Goal: Task Accomplishment & Management: Use online tool/utility

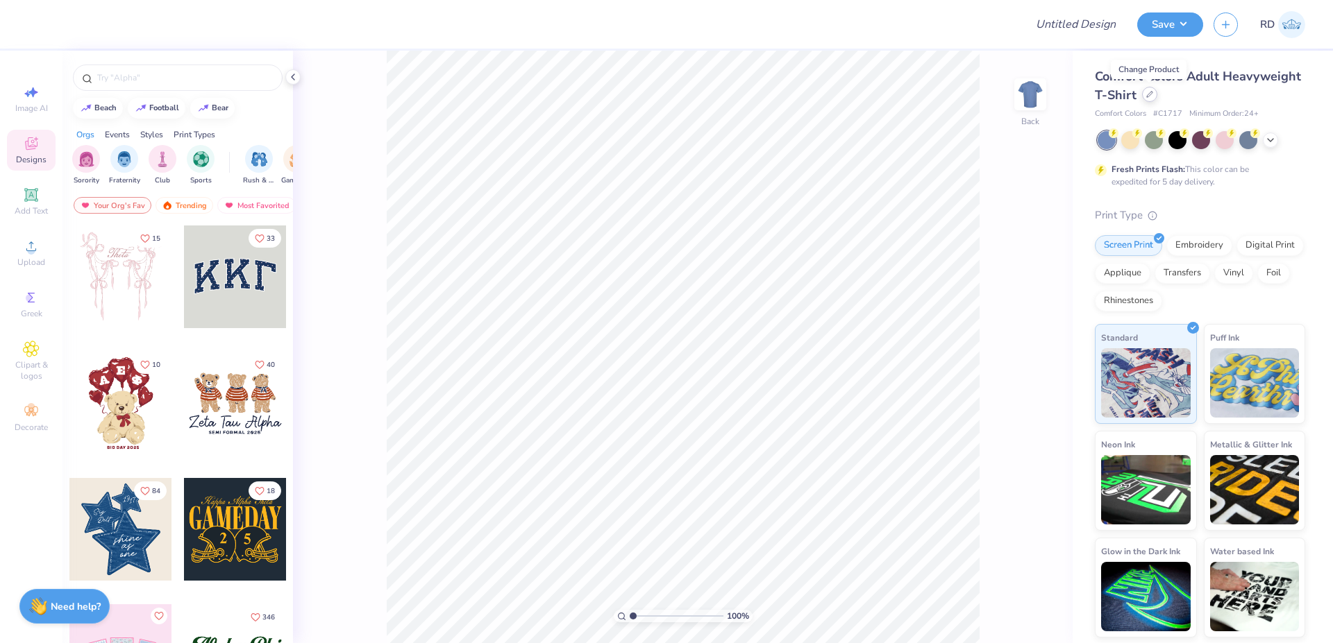
click at [765, 96] on icon at bounding box center [1149, 94] width 7 height 7
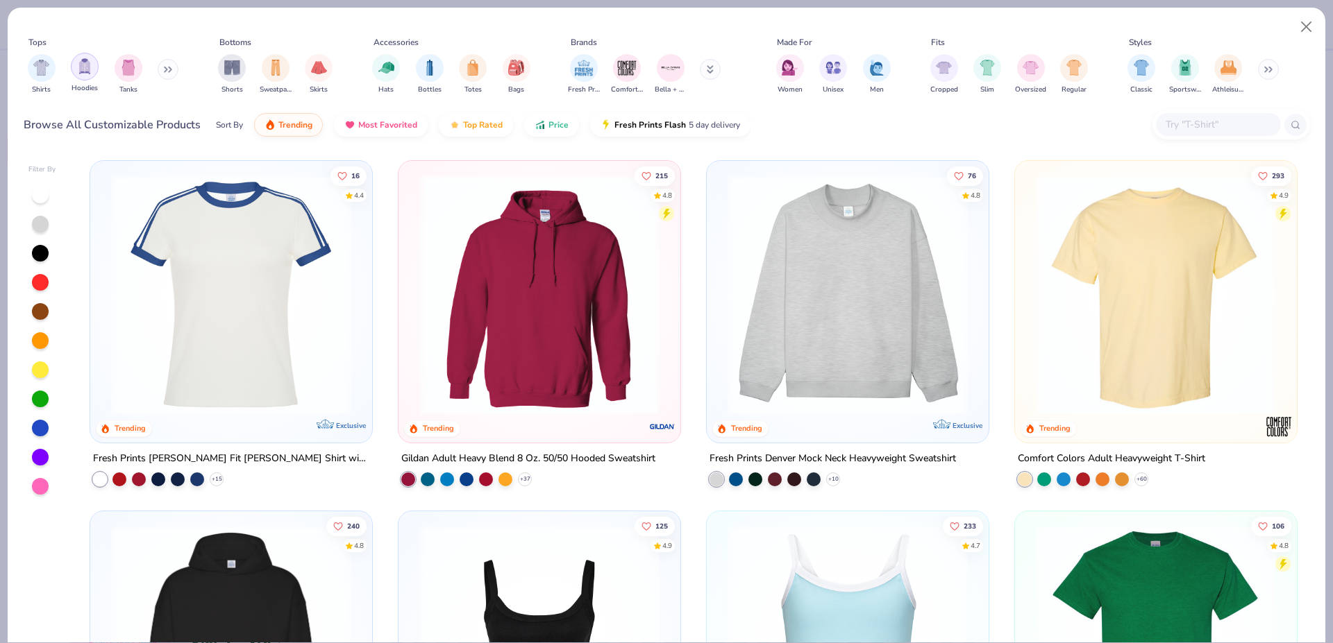
click at [89, 69] on img "filter for Hoodies" at bounding box center [84, 66] width 15 height 16
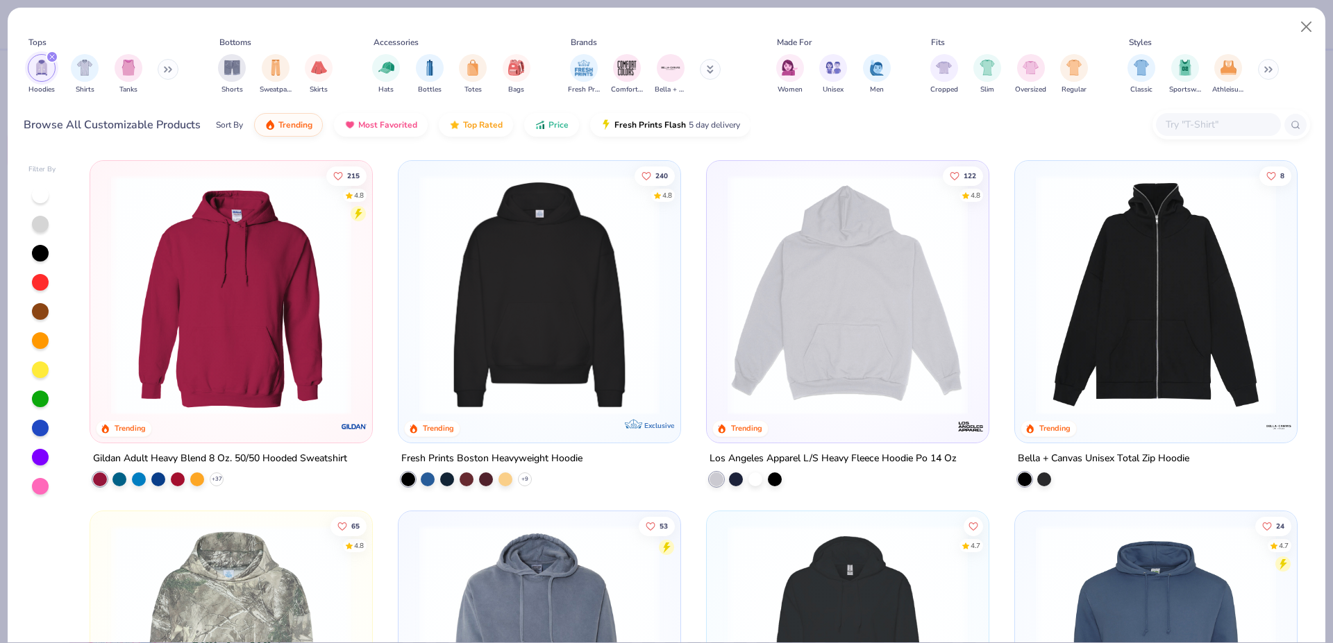
click at [51, 54] on div "filter for Hoodies" at bounding box center [52, 57] width 12 height 12
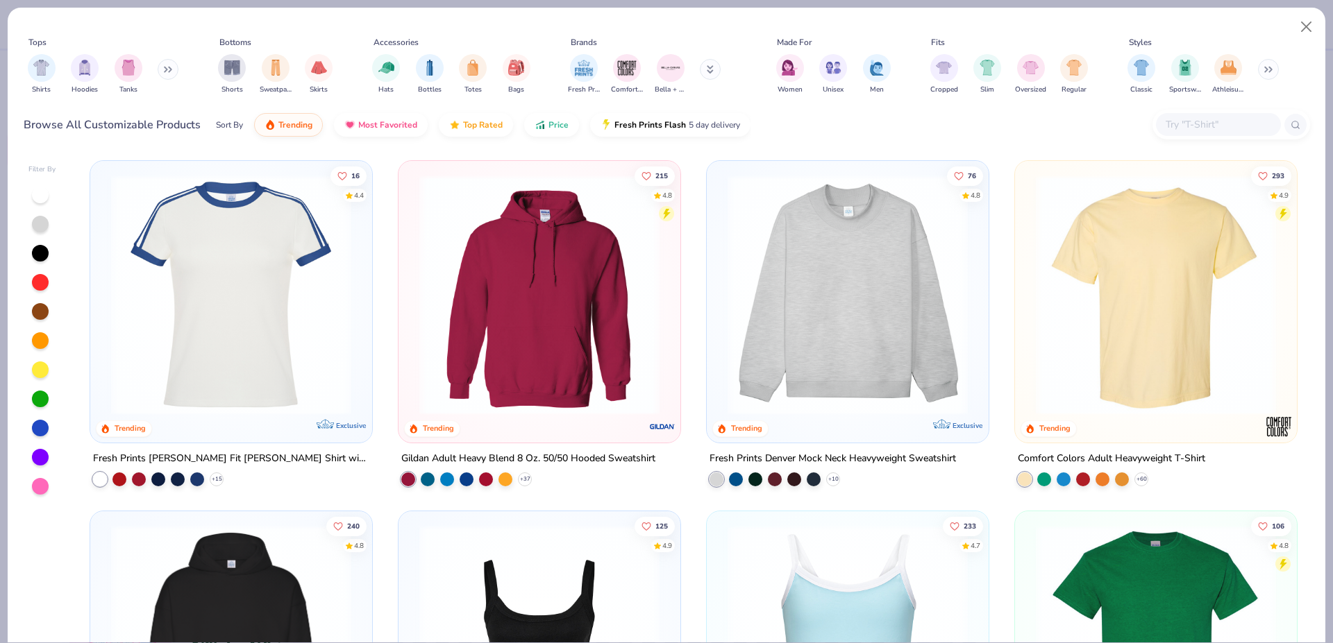
click at [765, 127] on input "text" at bounding box center [1217, 125] width 107 height 16
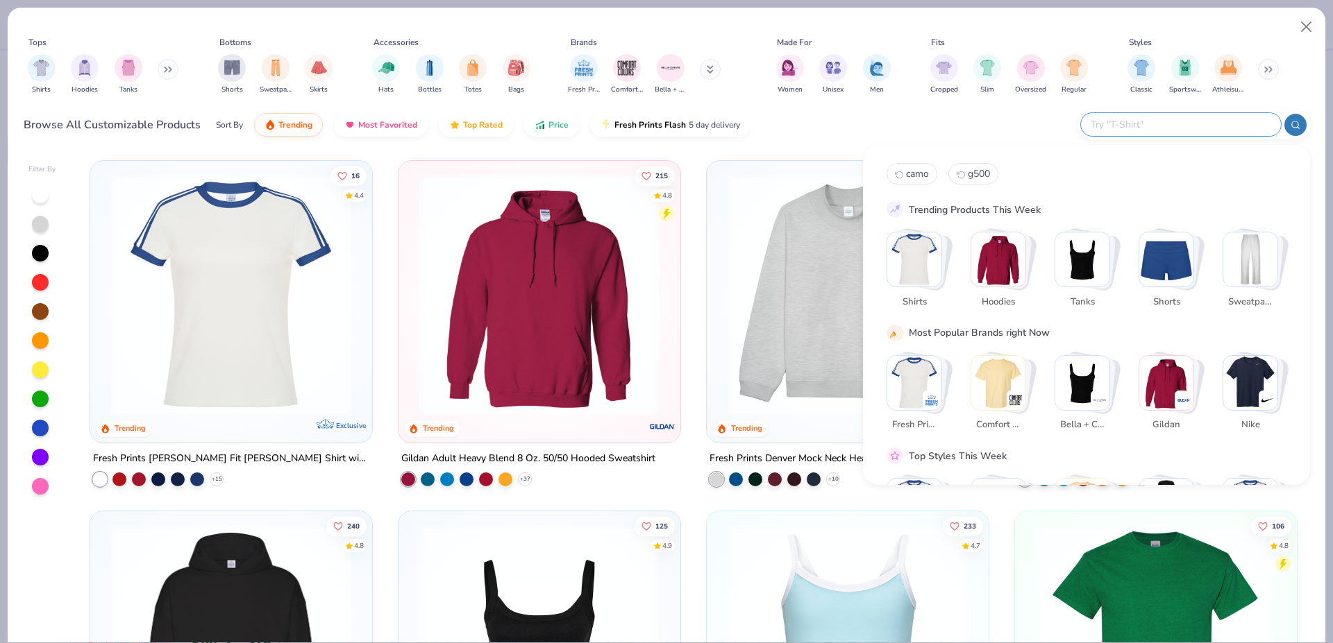
paste input "6937"
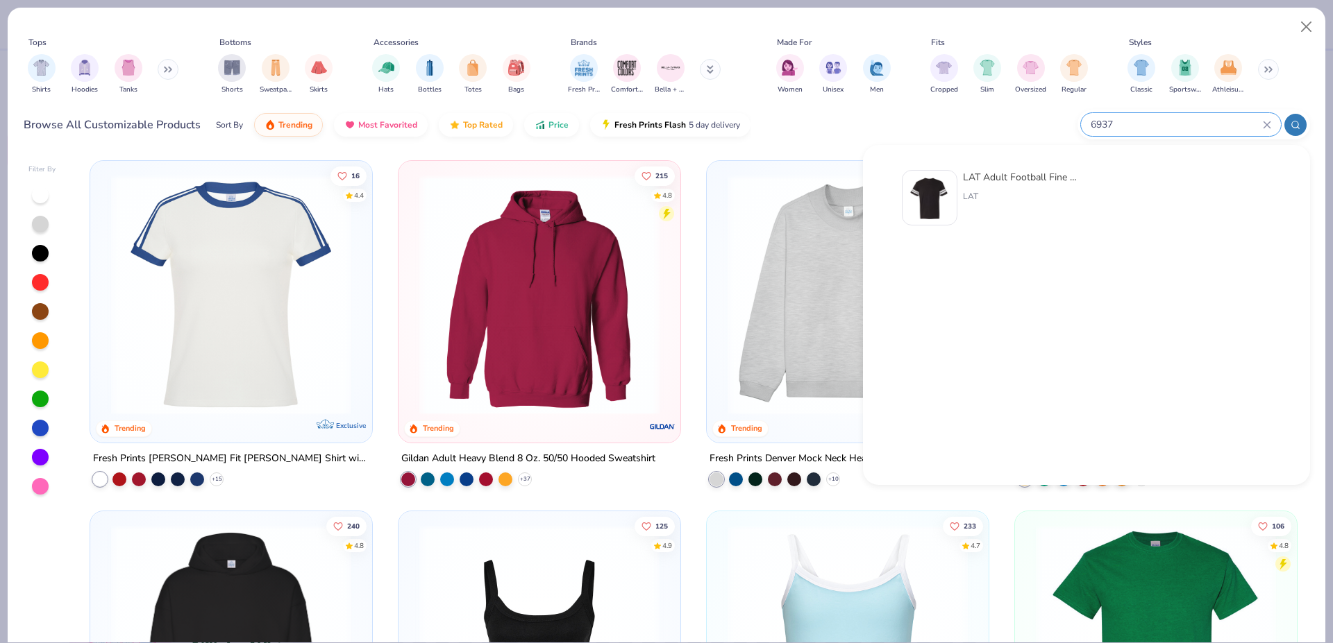
type input "6937"
click at [765, 185] on img at bounding box center [929, 197] width 43 height 43
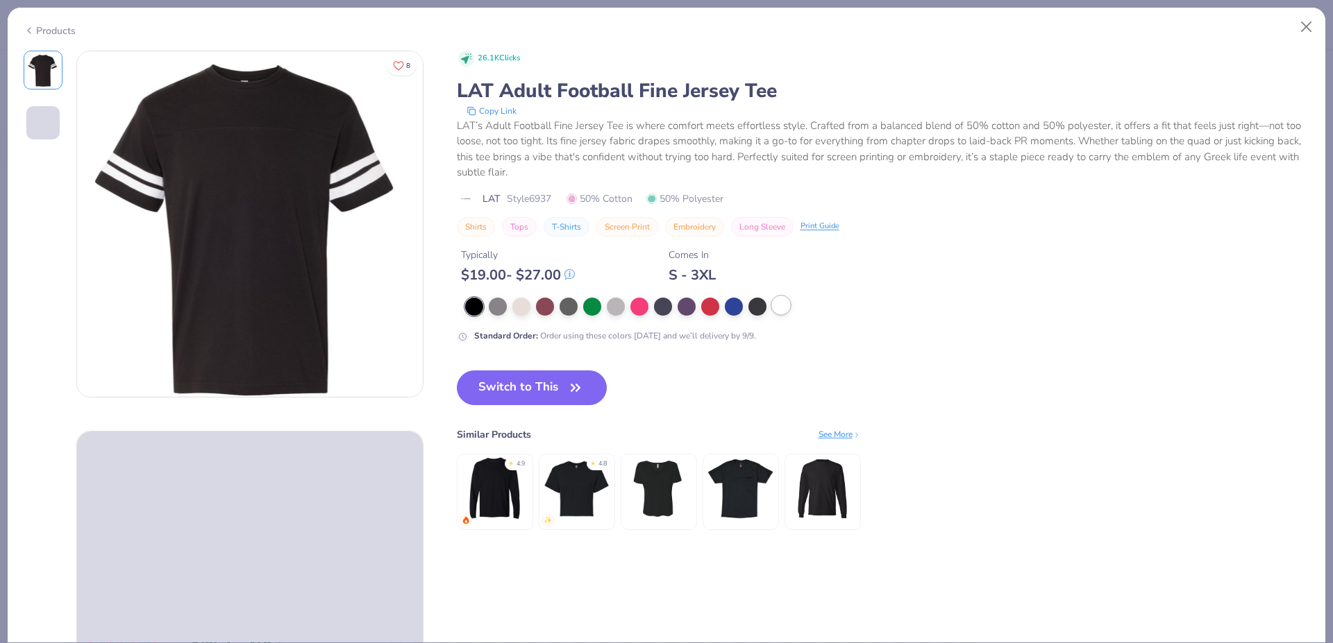
click at [765, 299] on div at bounding box center [781, 305] width 18 height 18
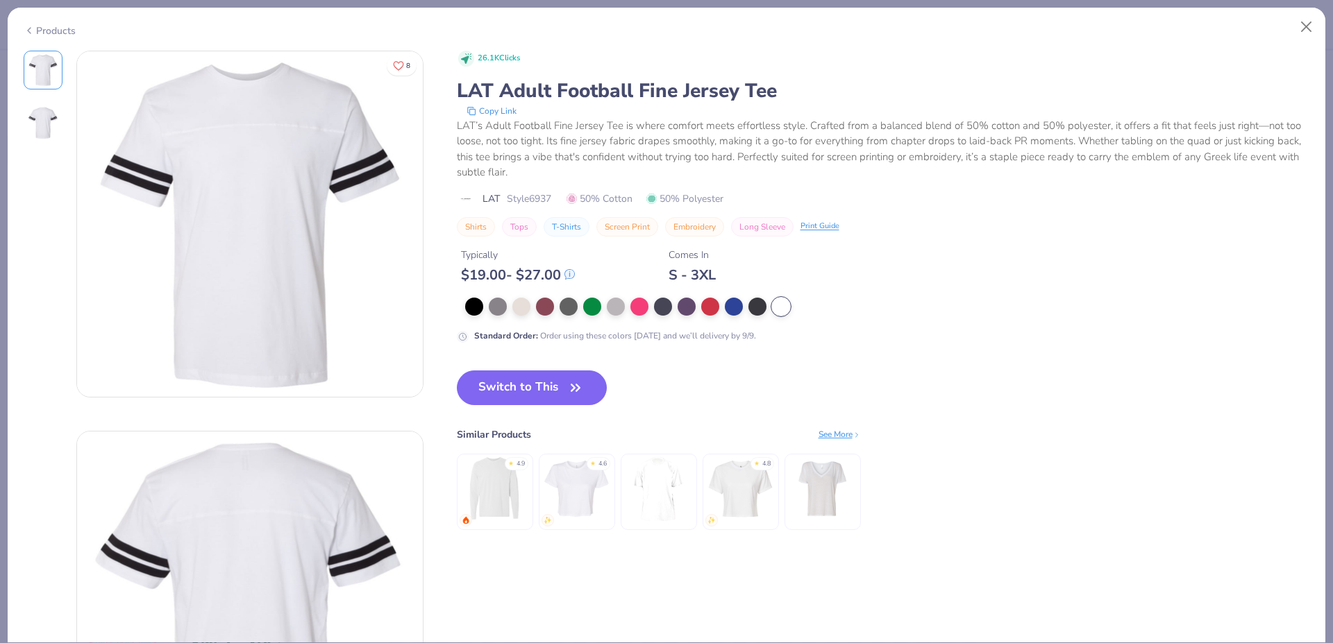
click at [294, 157] on img at bounding box center [250, 224] width 346 height 346
click at [523, 387] on button "Switch to This" at bounding box center [532, 388] width 151 height 35
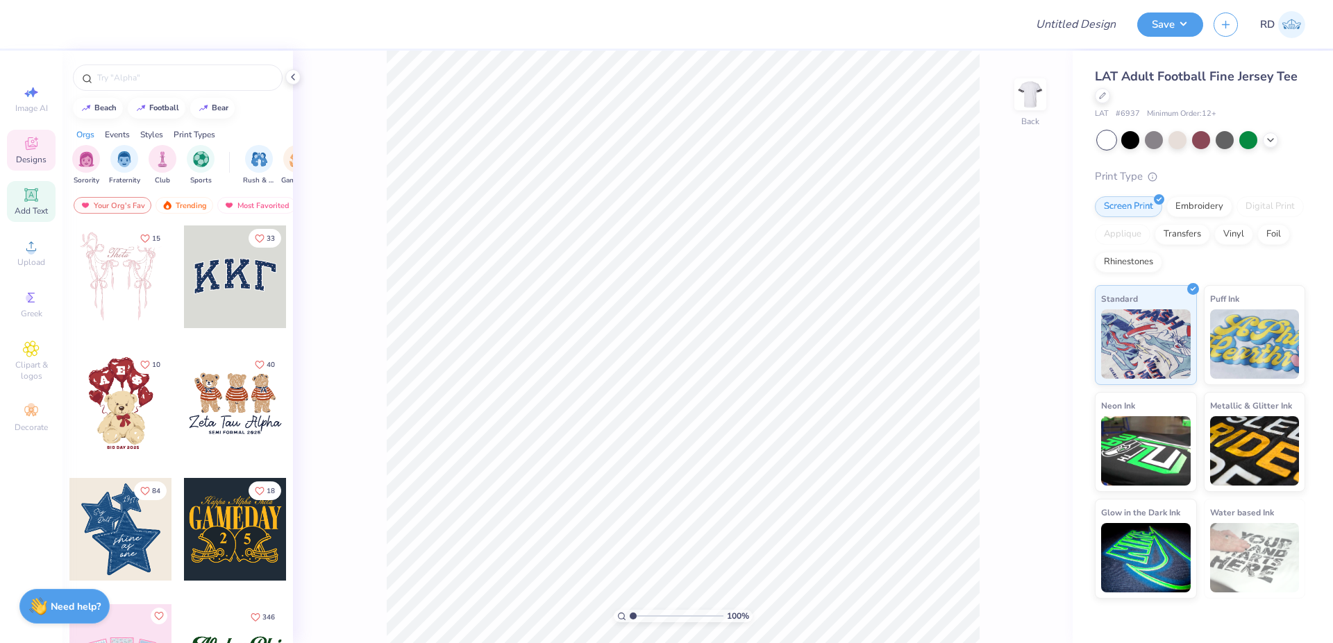
click at [37, 196] on icon at bounding box center [31, 195] width 17 height 17
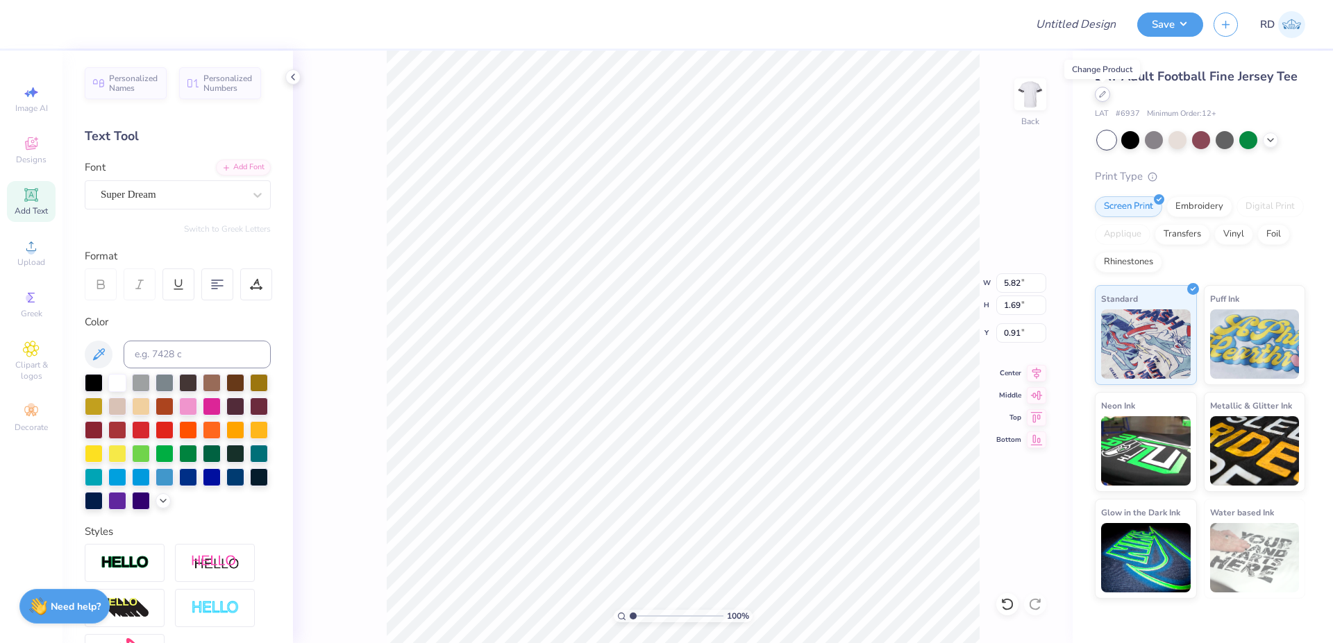
click at [765, 95] on icon at bounding box center [1102, 94] width 7 height 7
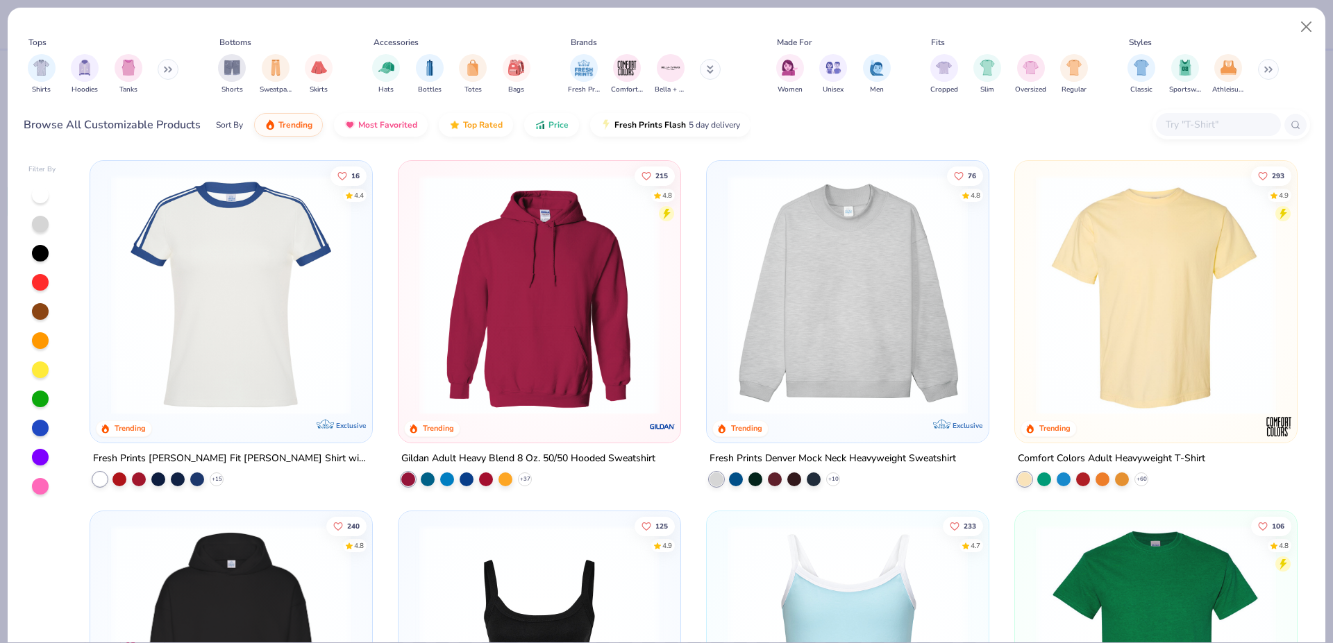
click at [285, 260] on img at bounding box center [231, 295] width 254 height 240
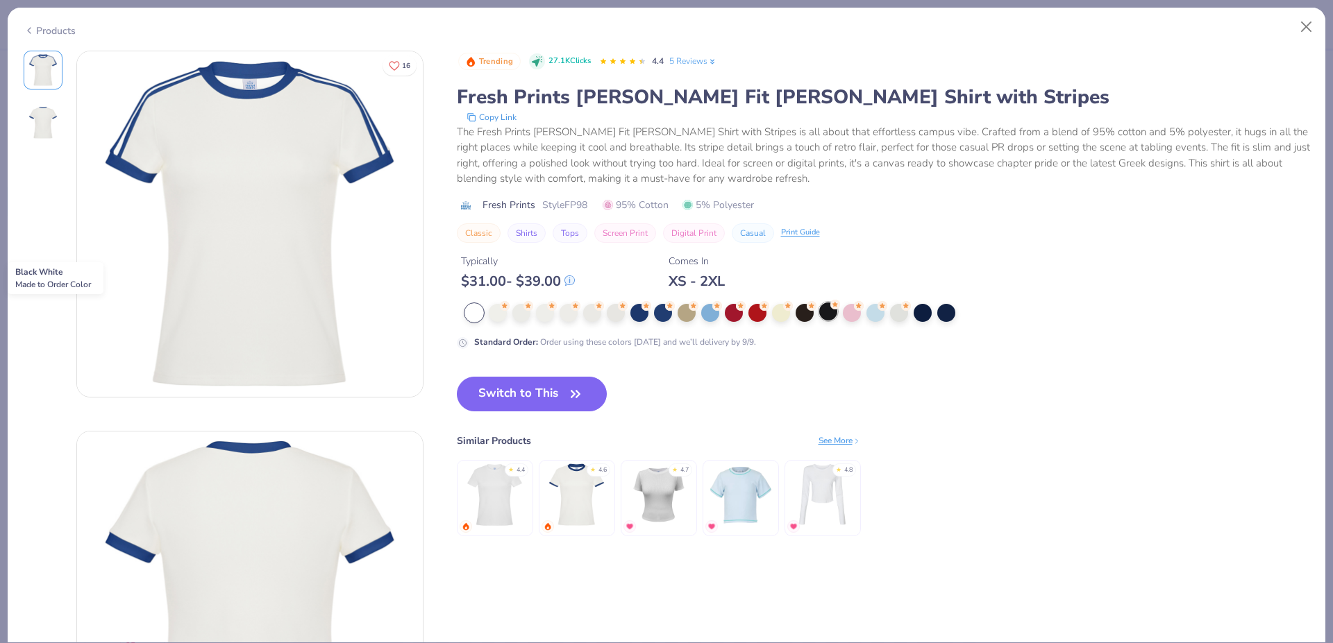
click at [765, 315] on div at bounding box center [828, 312] width 18 height 18
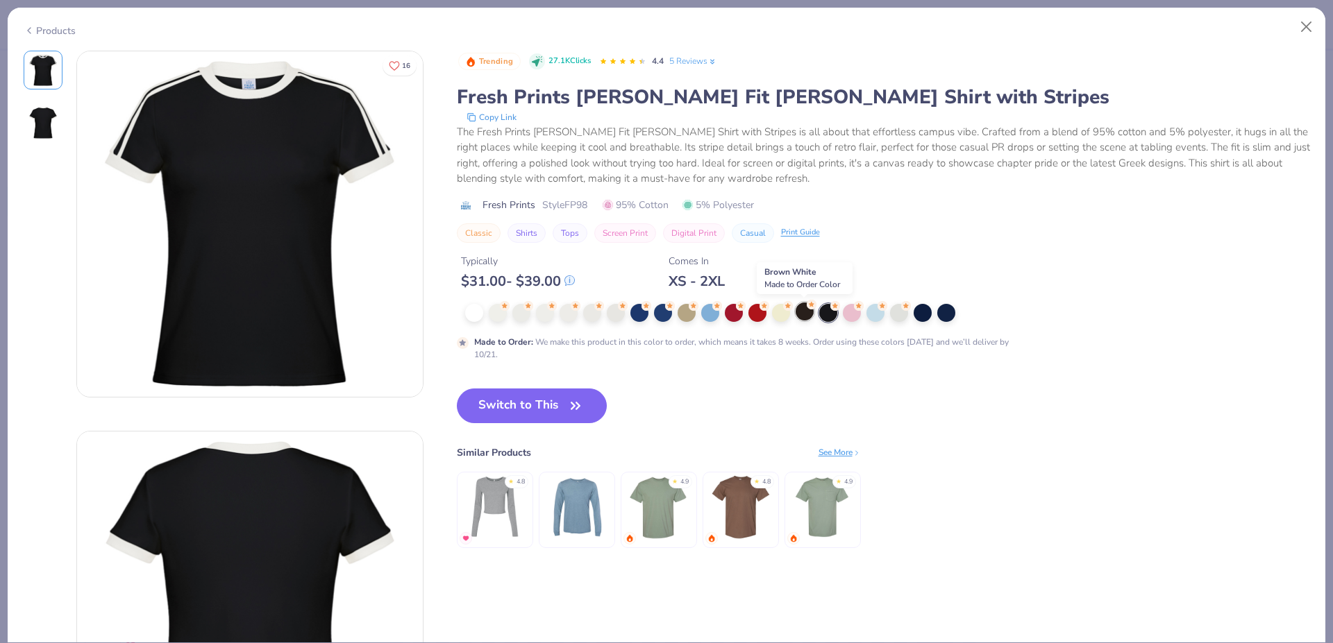
click at [765, 315] on div at bounding box center [804, 312] width 18 height 18
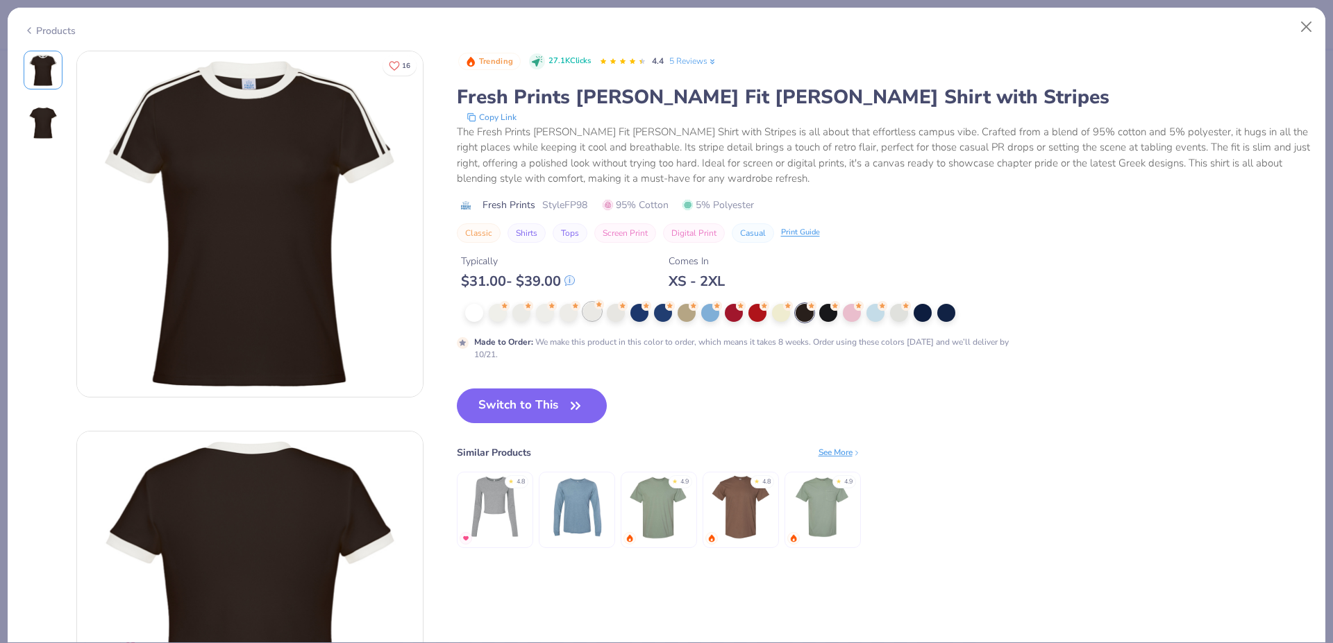
click at [597, 312] on div at bounding box center [592, 312] width 18 height 18
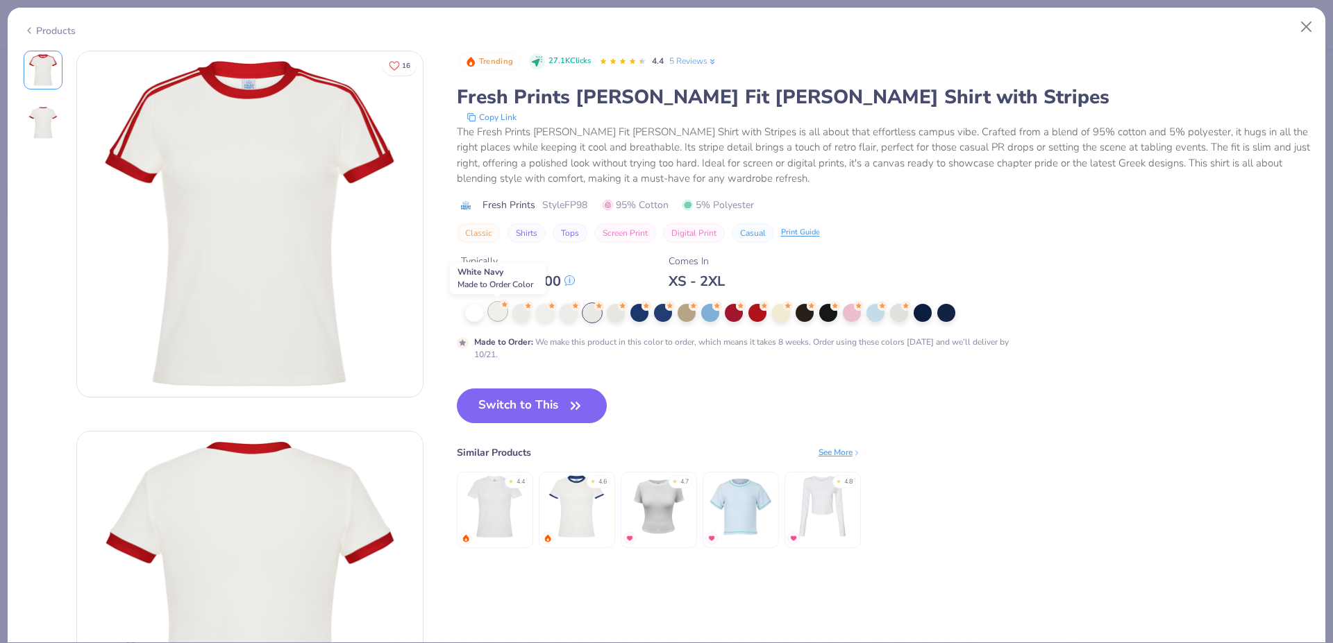
click at [494, 317] on div at bounding box center [498, 312] width 18 height 18
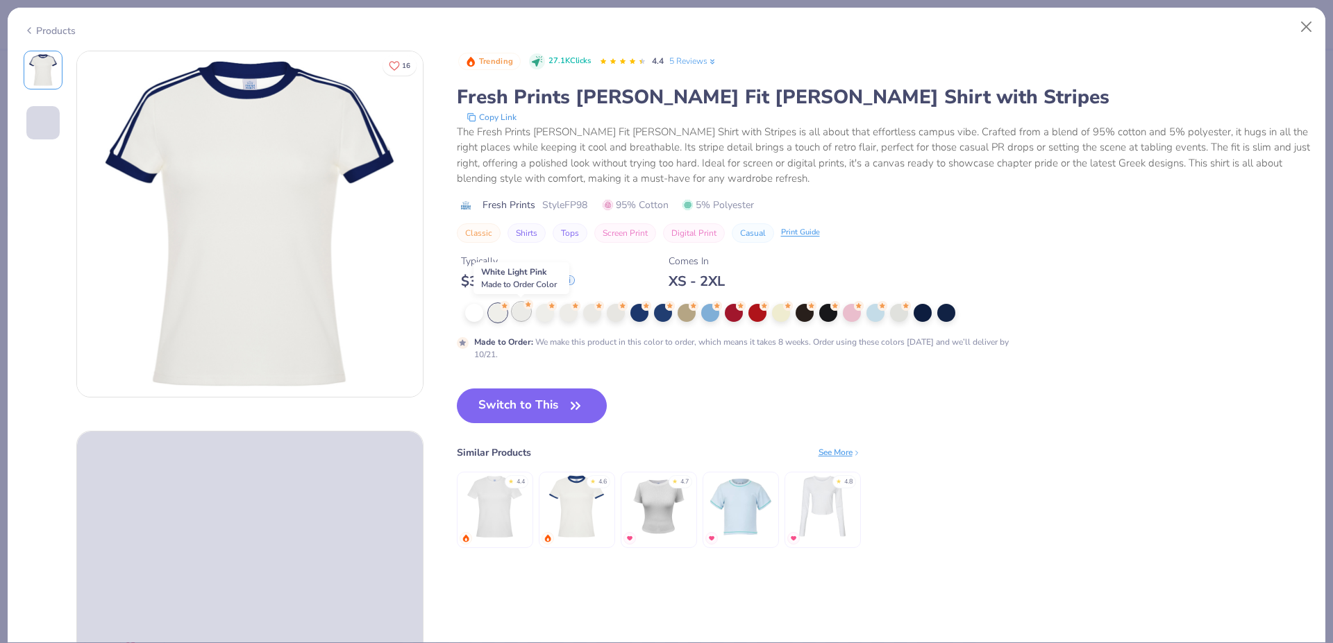
click at [524, 318] on div at bounding box center [521, 312] width 18 height 18
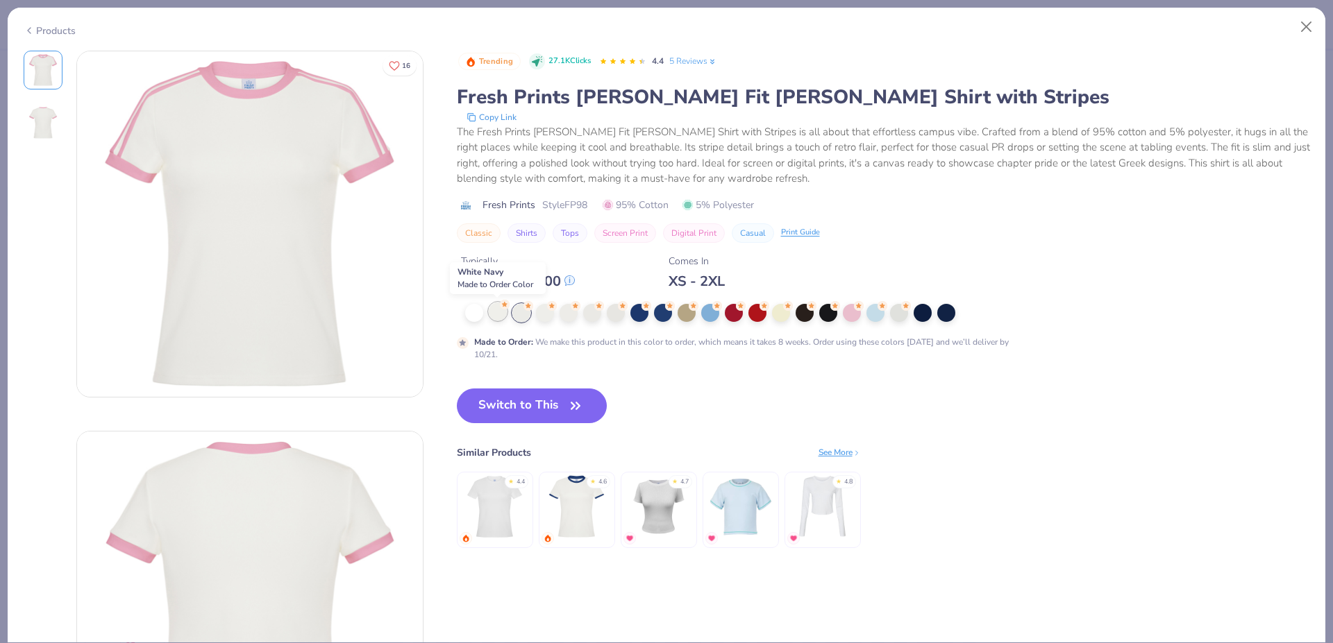
click at [498, 314] on div at bounding box center [498, 312] width 18 height 18
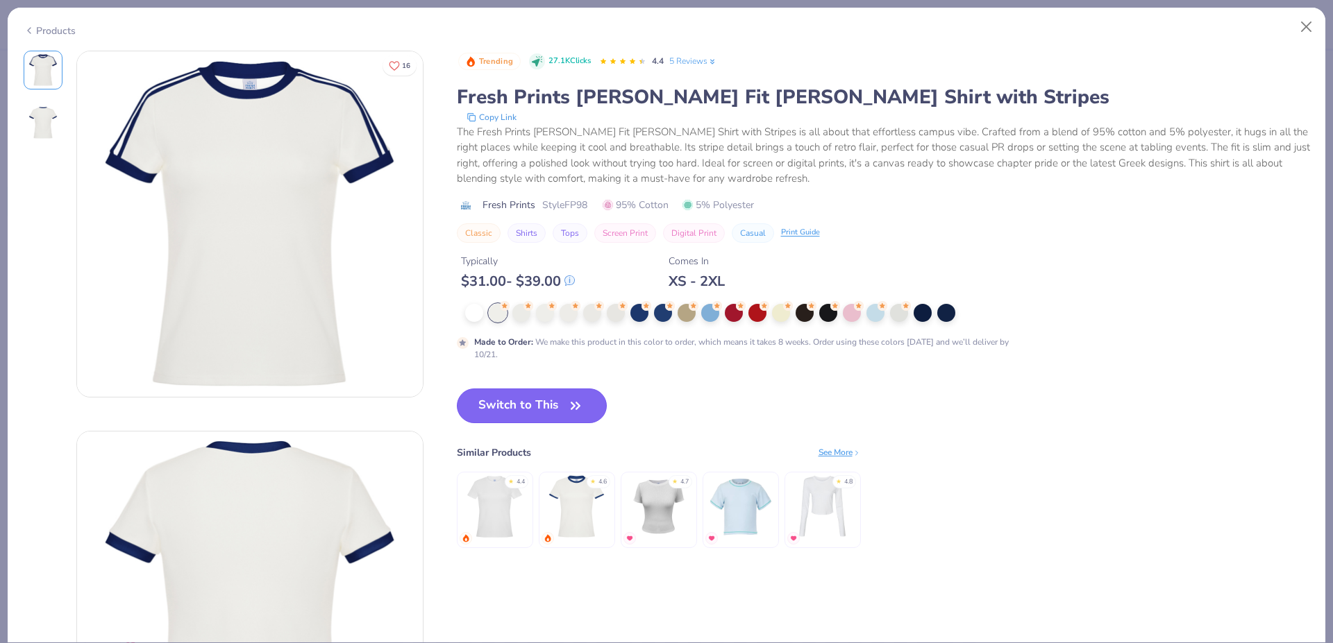
click at [533, 397] on button "Switch to This" at bounding box center [532, 406] width 151 height 35
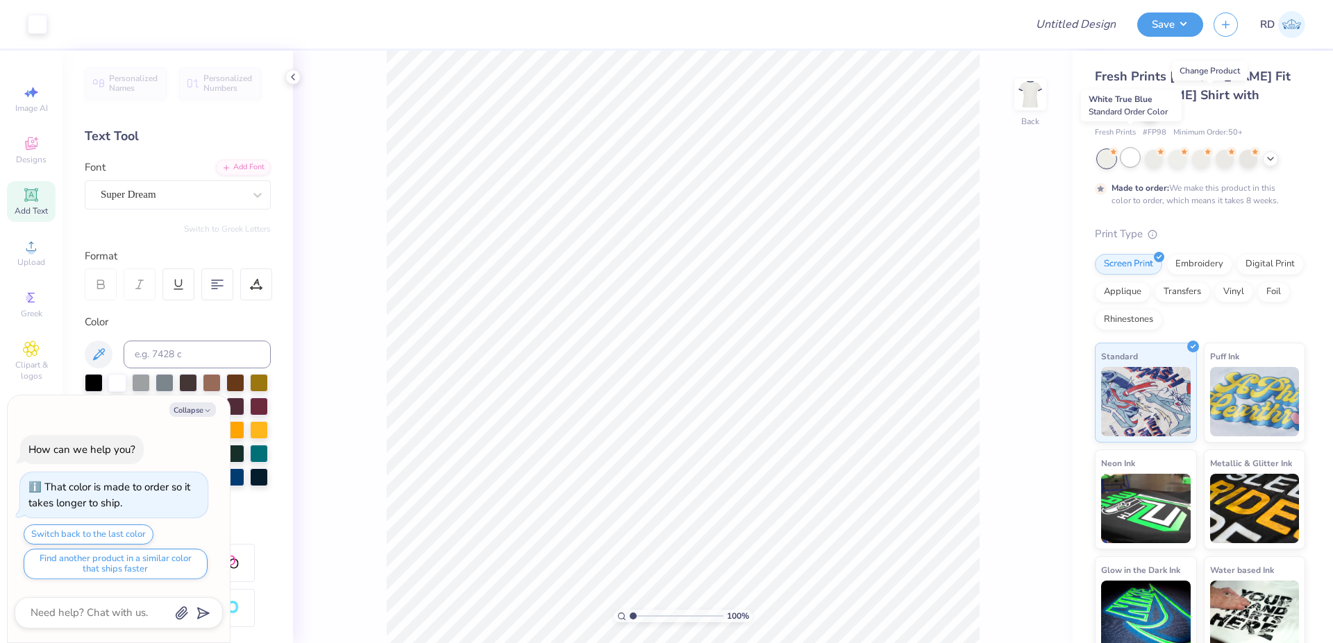
click at [765, 149] on div at bounding box center [1130, 158] width 18 height 18
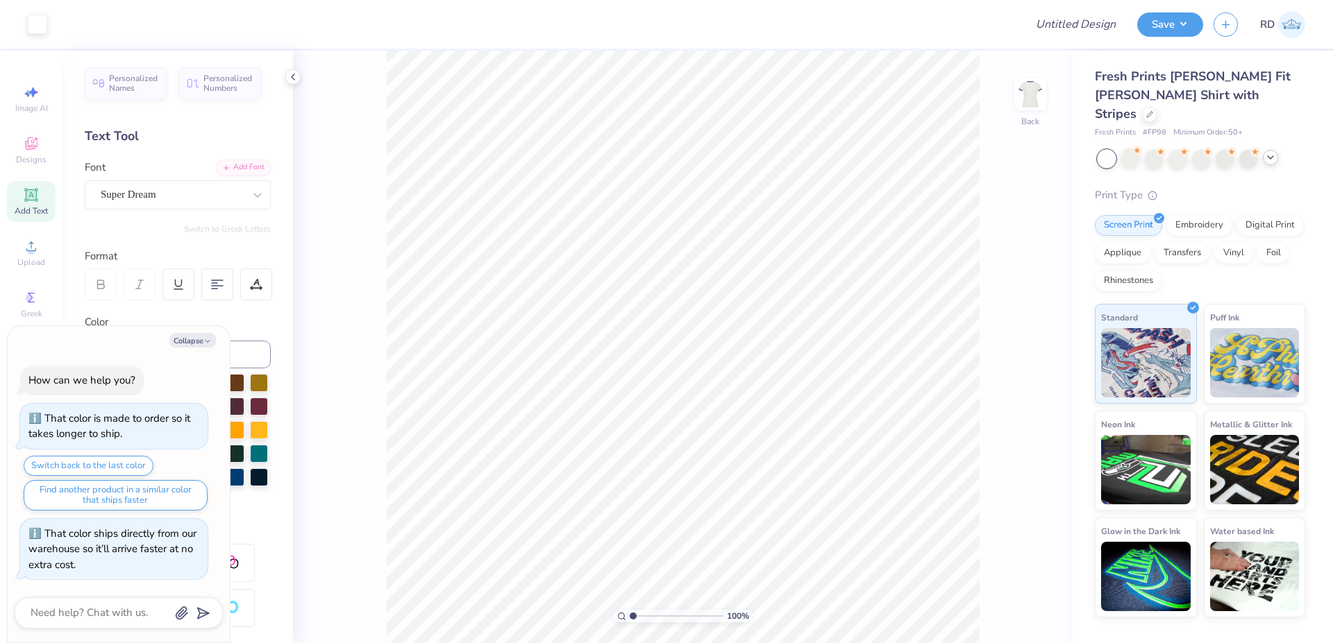
click at [765, 152] on icon at bounding box center [1270, 157] width 11 height 11
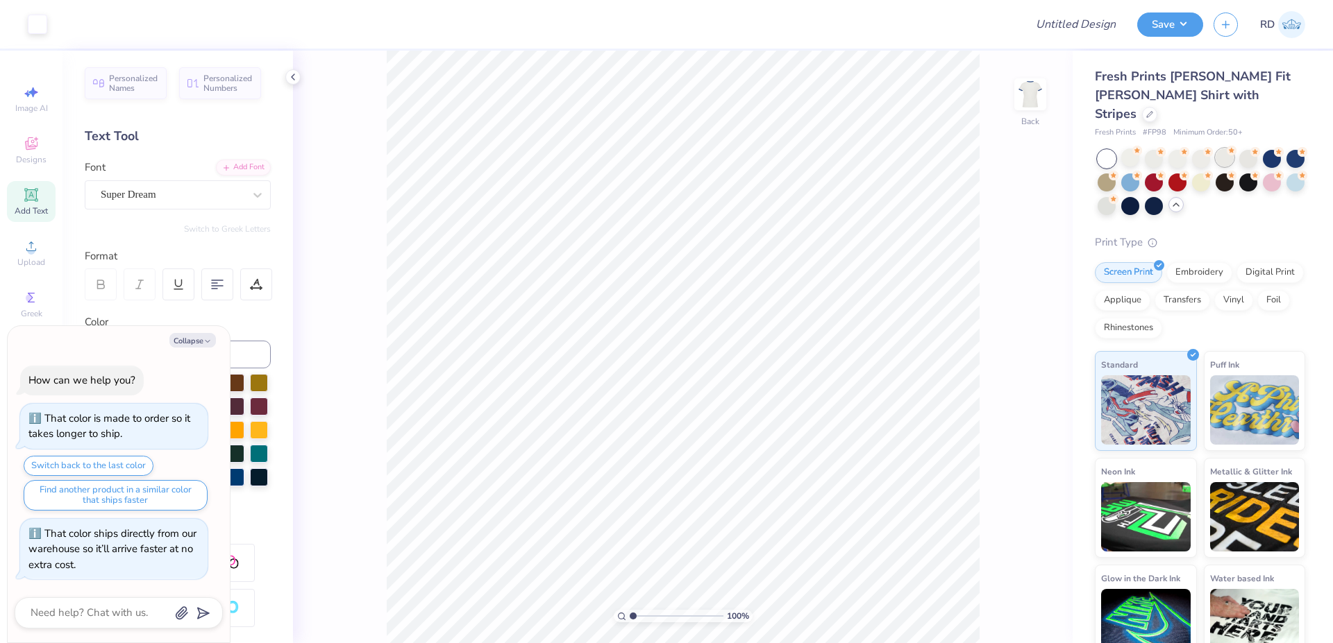
click at [765, 149] on div at bounding box center [1224, 158] width 18 height 18
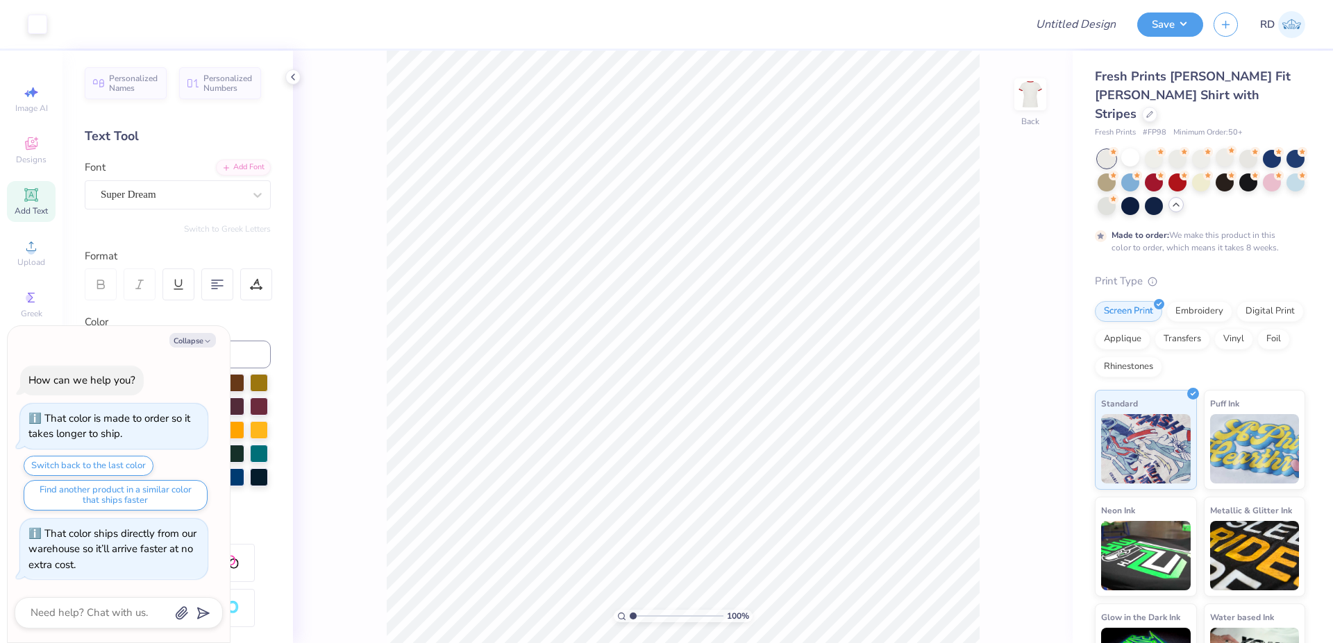
scroll to position [15, 0]
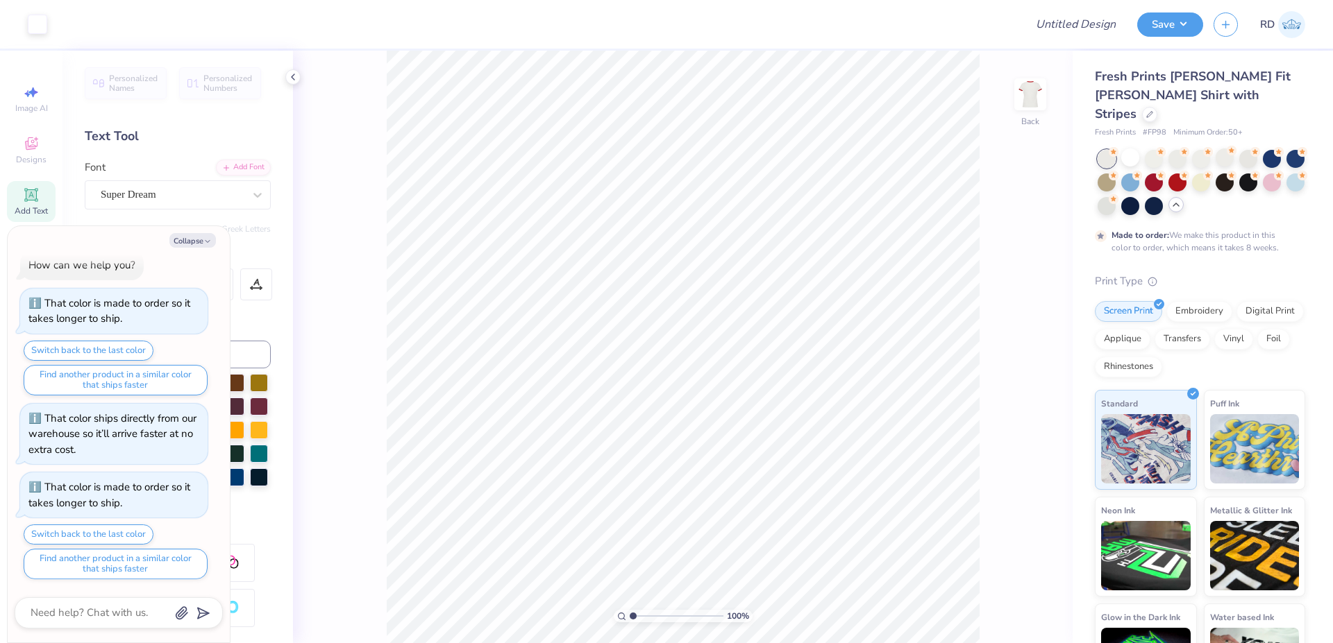
click at [765, 150] on div at bounding box center [1201, 182] width 208 height 65
click at [765, 149] on div at bounding box center [1248, 158] width 18 height 18
click at [765, 172] on div at bounding box center [1248, 181] width 18 height 18
click at [765, 149] on div at bounding box center [1130, 158] width 18 height 18
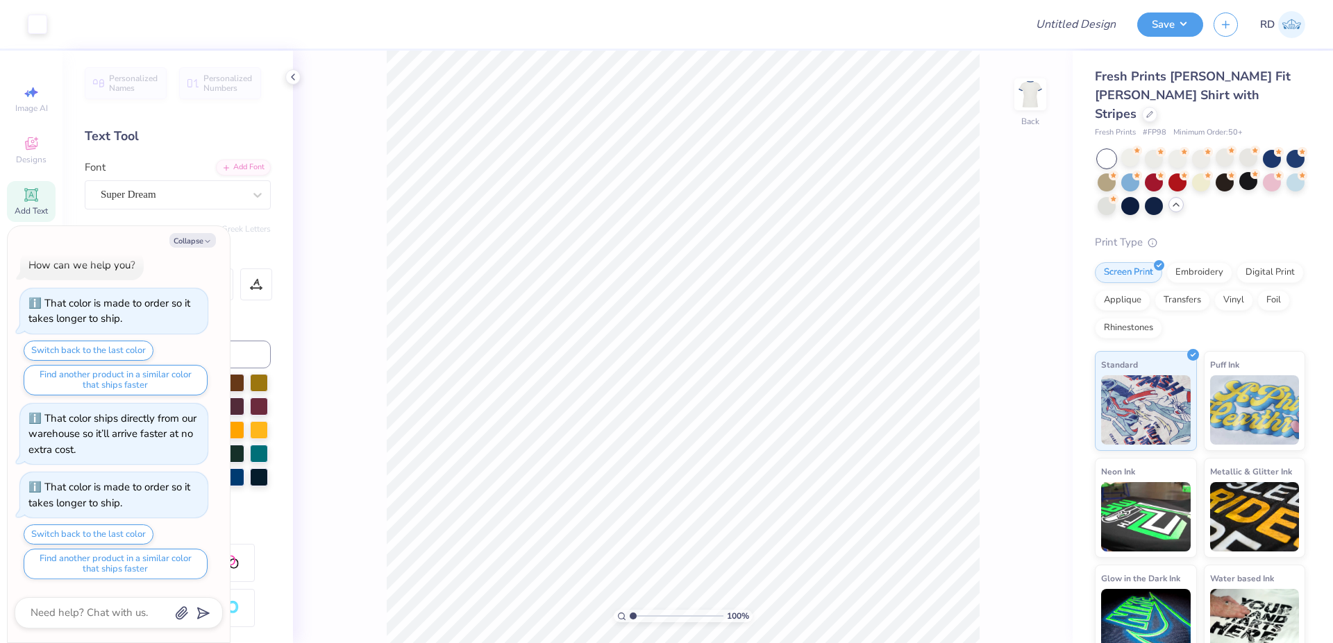
scroll to position [85, 0]
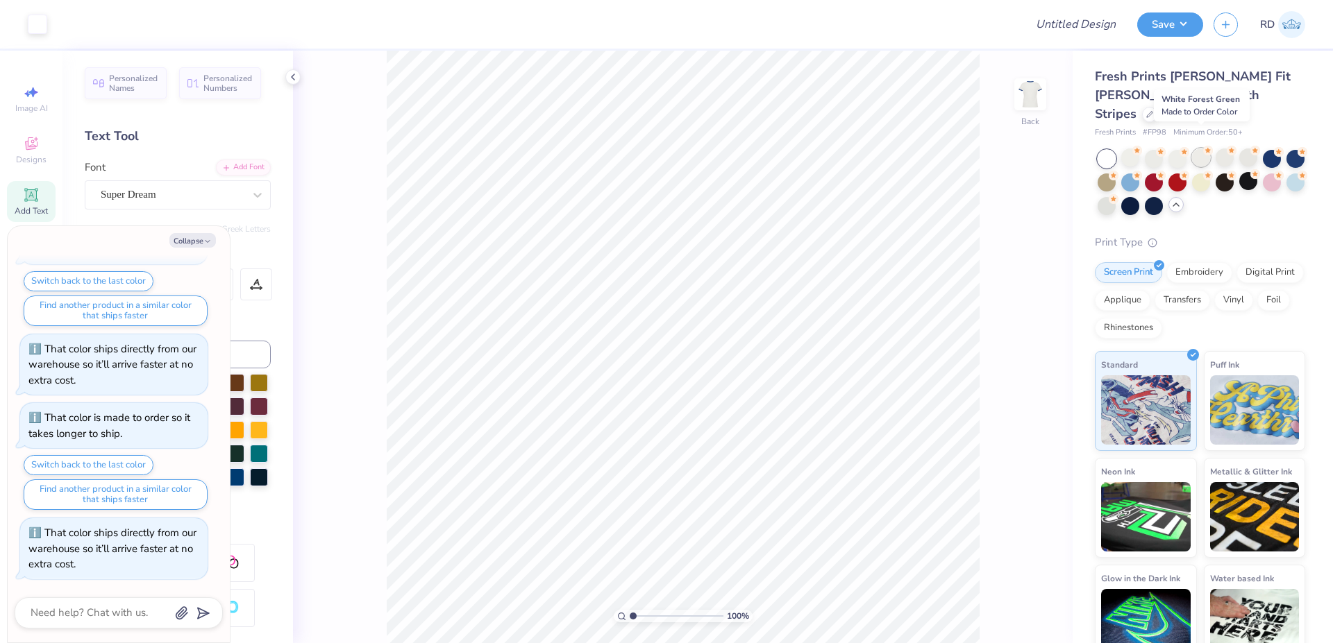
click at [765, 149] on div at bounding box center [1201, 158] width 18 height 18
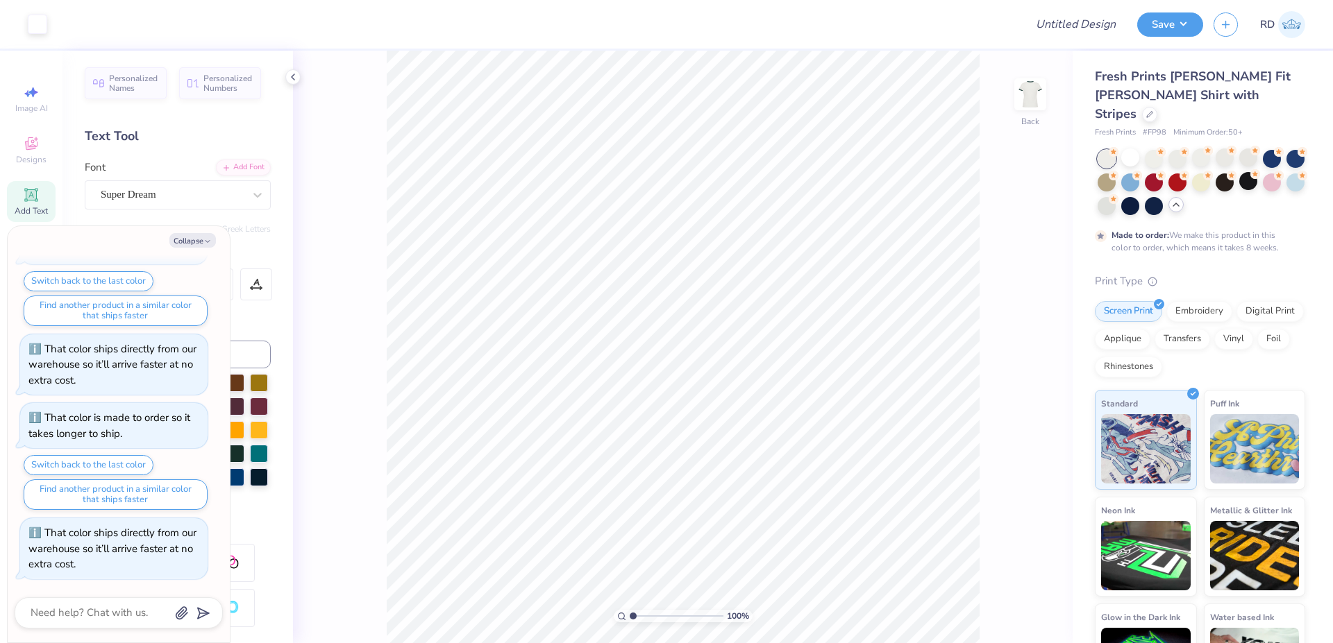
scroll to position [200, 0]
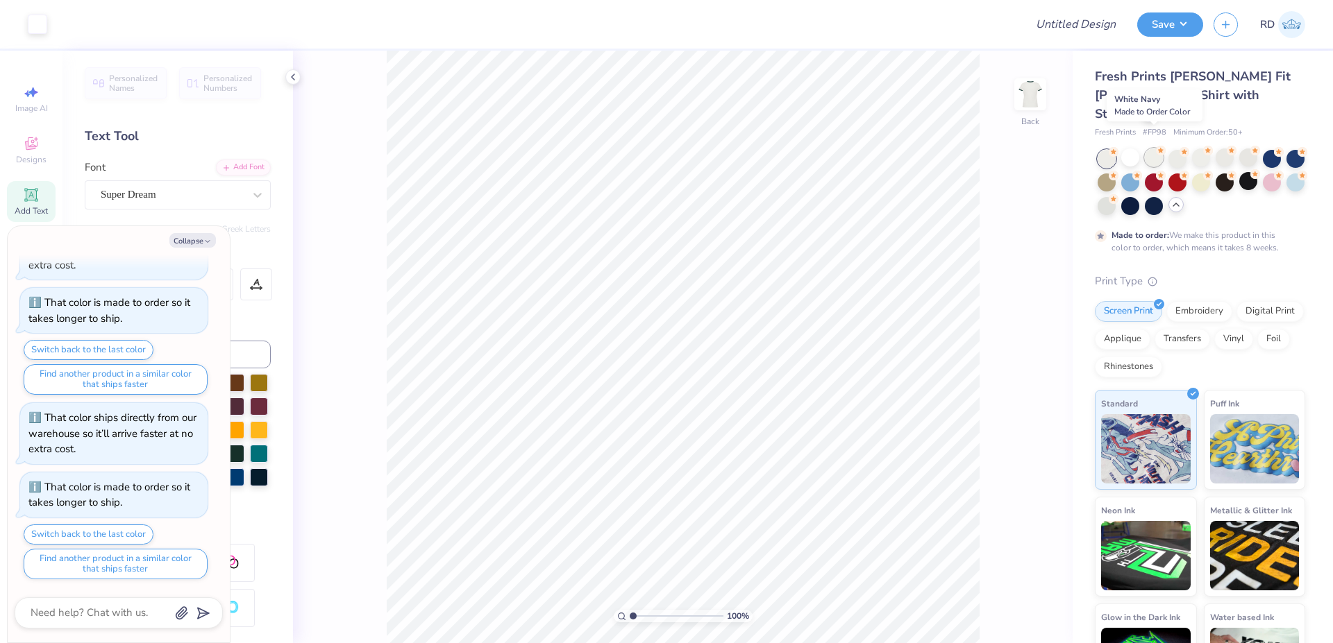
click at [765, 149] on div at bounding box center [1154, 158] width 18 height 18
drag, startPoint x: 1093, startPoint y: 114, endPoint x: 1163, endPoint y: 112, distance: 70.1
click at [765, 112] on div "Fresh Prints [PERSON_NAME] Fit [PERSON_NAME] Shirt with Stripes Fresh Prints # …" at bounding box center [1202, 377] width 260 height 653
copy div "Fresh Prints # FP98"
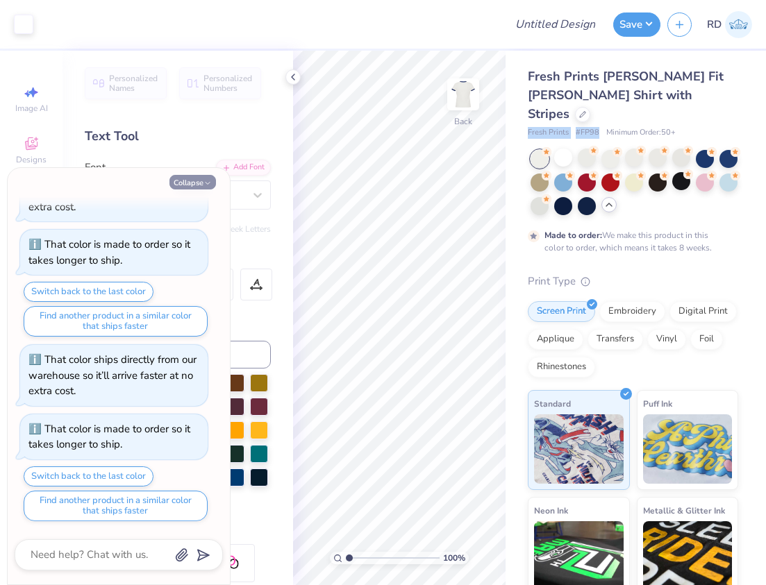
click at [187, 182] on button "Collapse" at bounding box center [192, 182] width 47 height 15
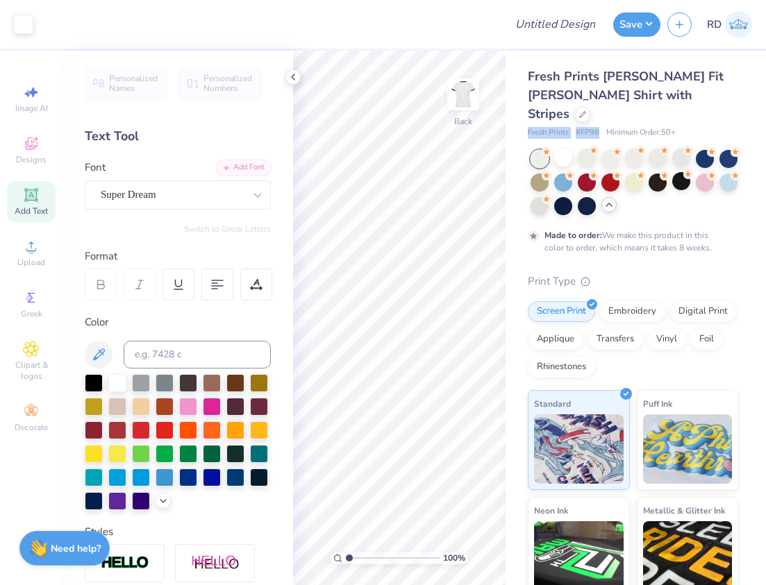
type textarea "x"
click at [209, 352] on input at bounding box center [197, 355] width 147 height 28
type input "533"
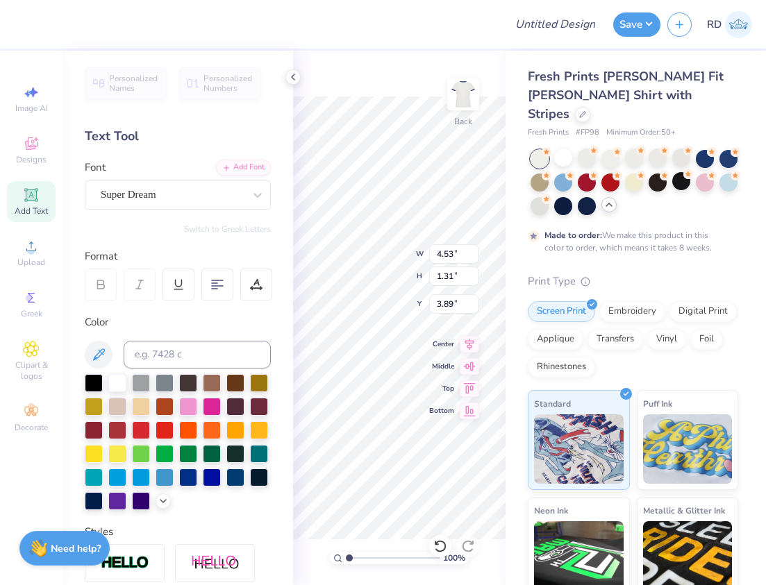
type input "3.89"
click at [32, 256] on div "Upload" at bounding box center [31, 253] width 49 height 41
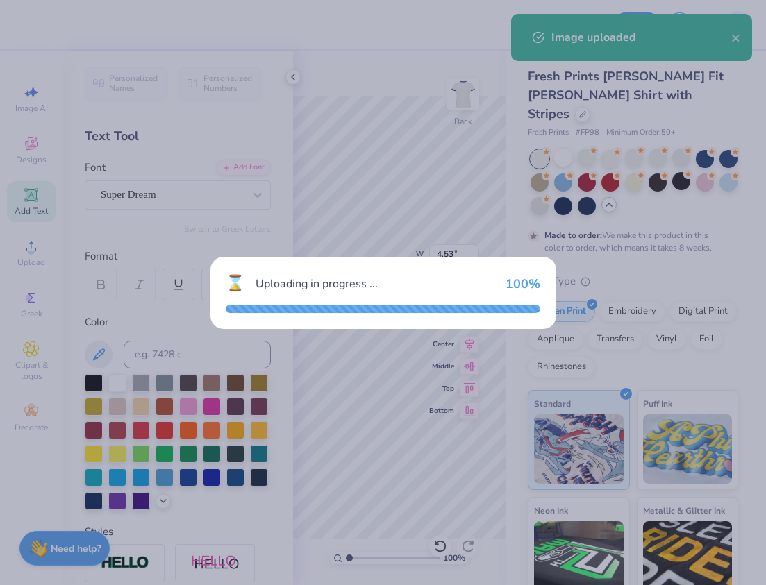
type input "11.75"
type input "12.16"
type input "3.92"
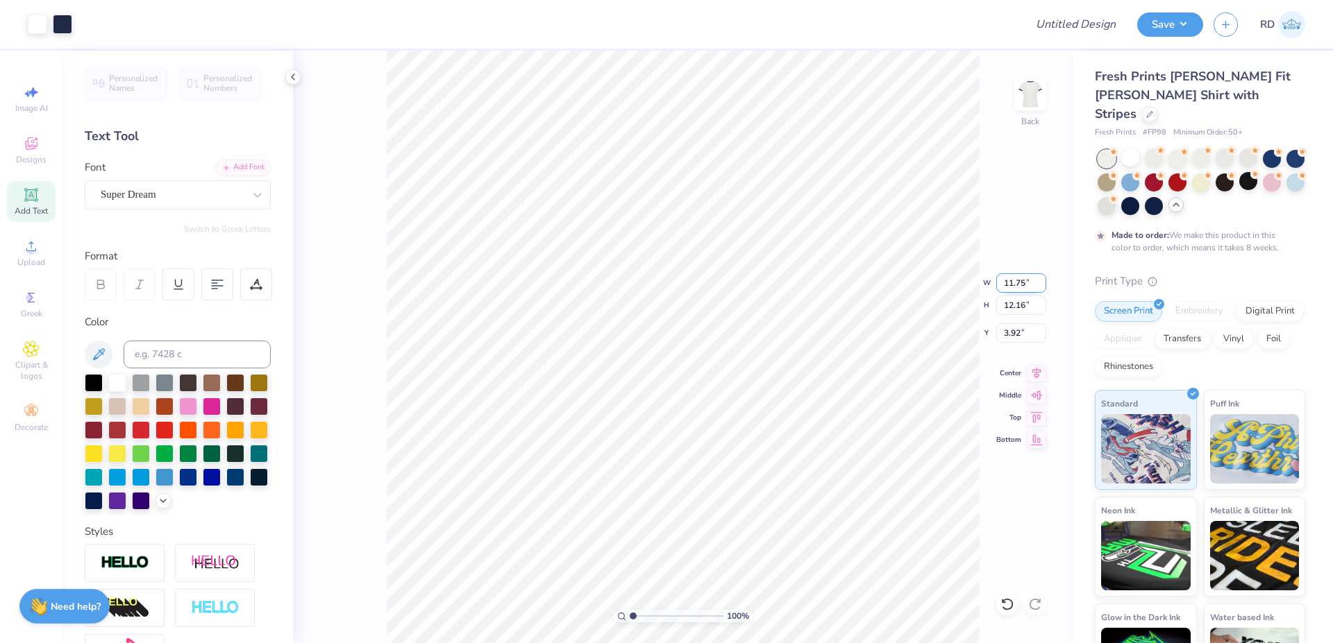
click at [765, 280] on input "11.75" at bounding box center [1021, 282] width 50 height 19
type input "10.00"
type input "10.34"
type input "4.83"
type input "4.53"
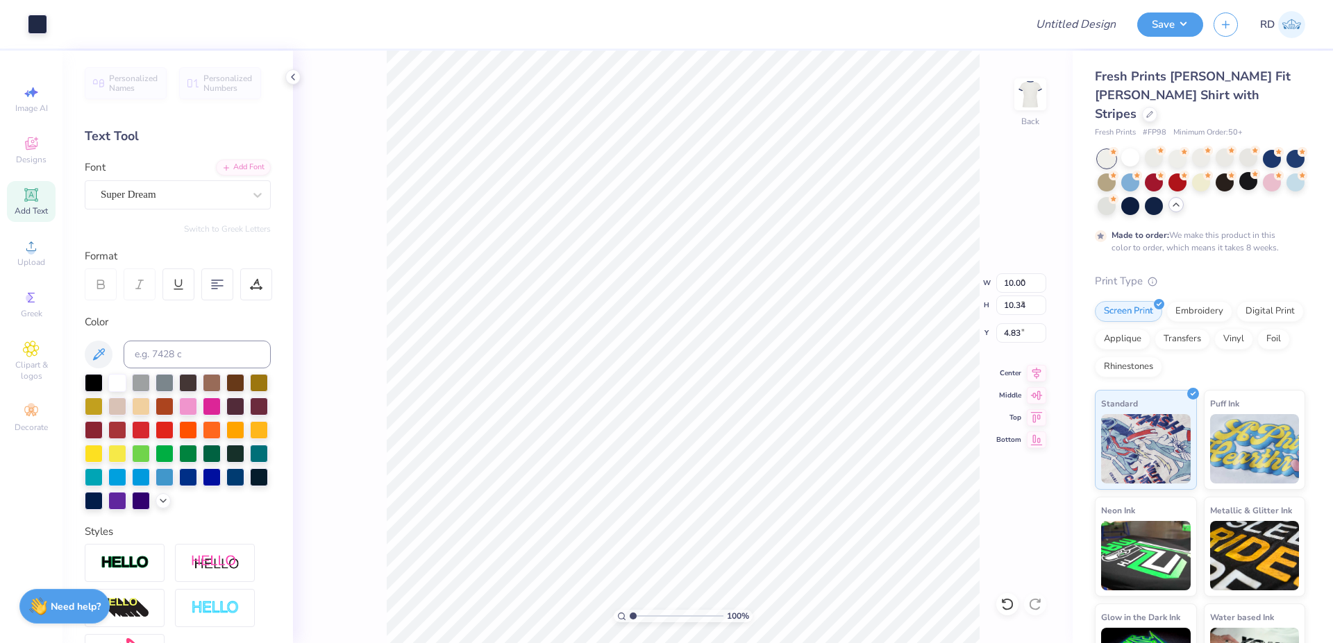
type input "1.31"
type input "2.67"
paste textarea "Kappa Alpha"
type textarea "Kappa Alpha Order"
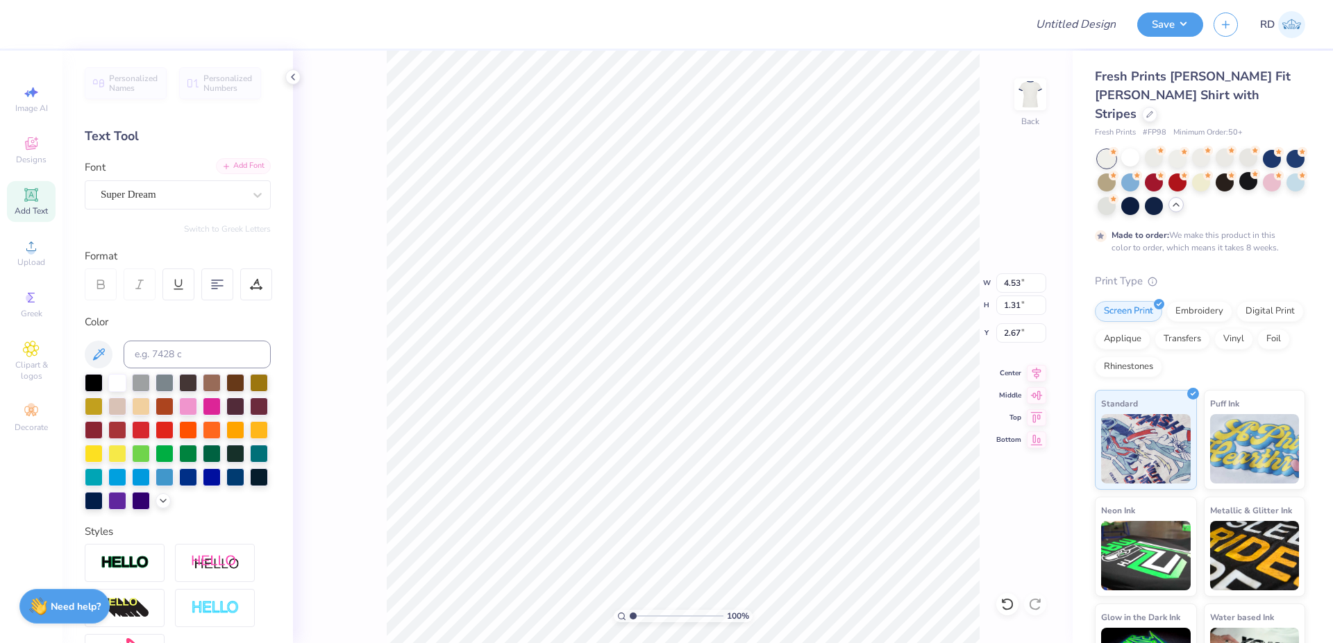
click at [216, 161] on div "Add Font" at bounding box center [243, 166] width 55 height 16
type input "11.75"
type input "1.28"
type input "2.69"
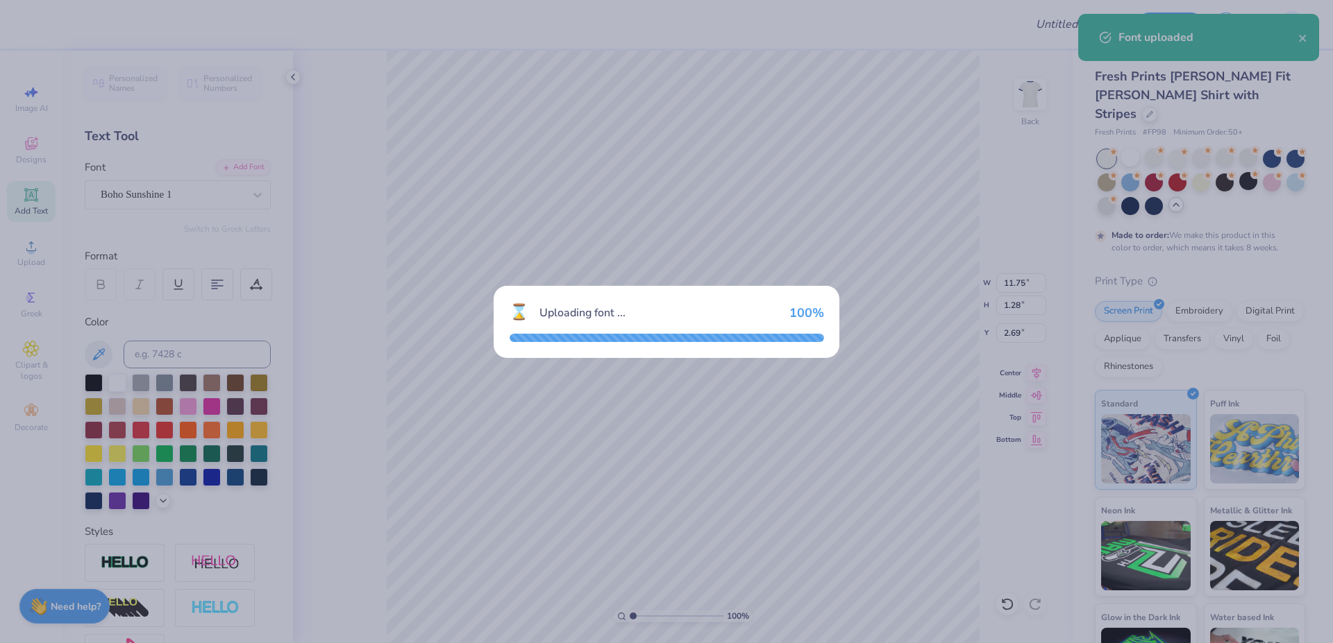
type input "11.72"
type input "1.46"
type input "2.60"
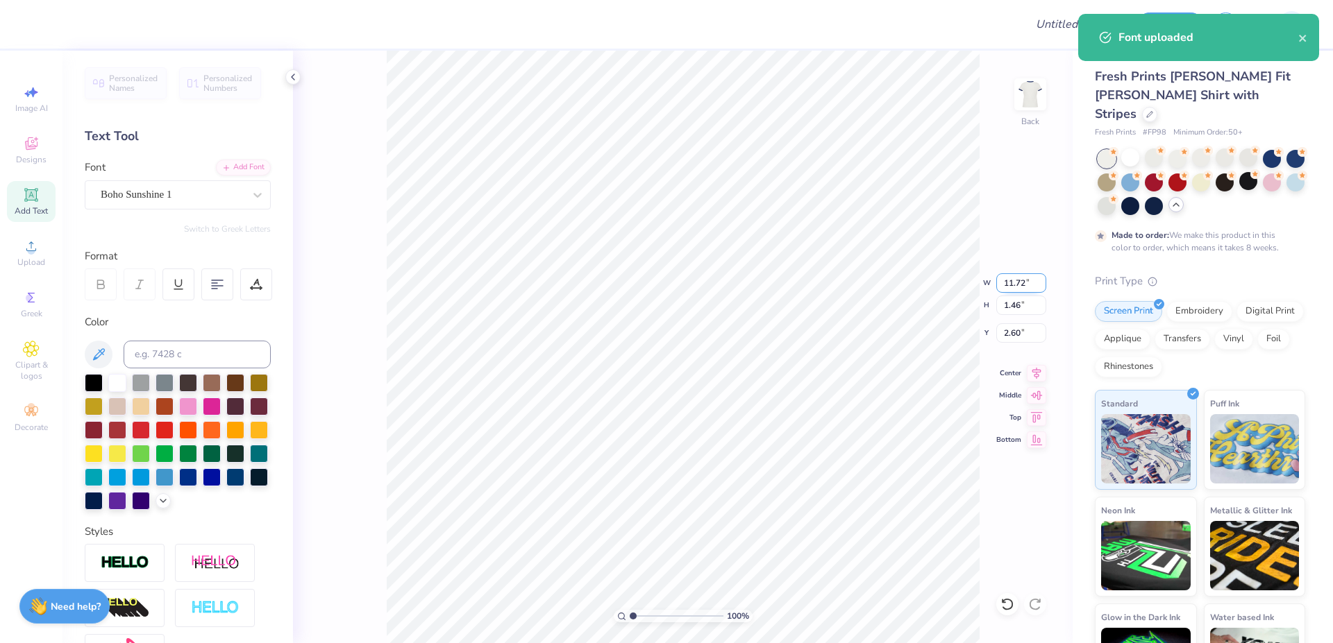
click at [765, 286] on input "11.72" at bounding box center [1021, 282] width 50 height 19
paste input "8.88"
type input "8.88"
type input "1.11"
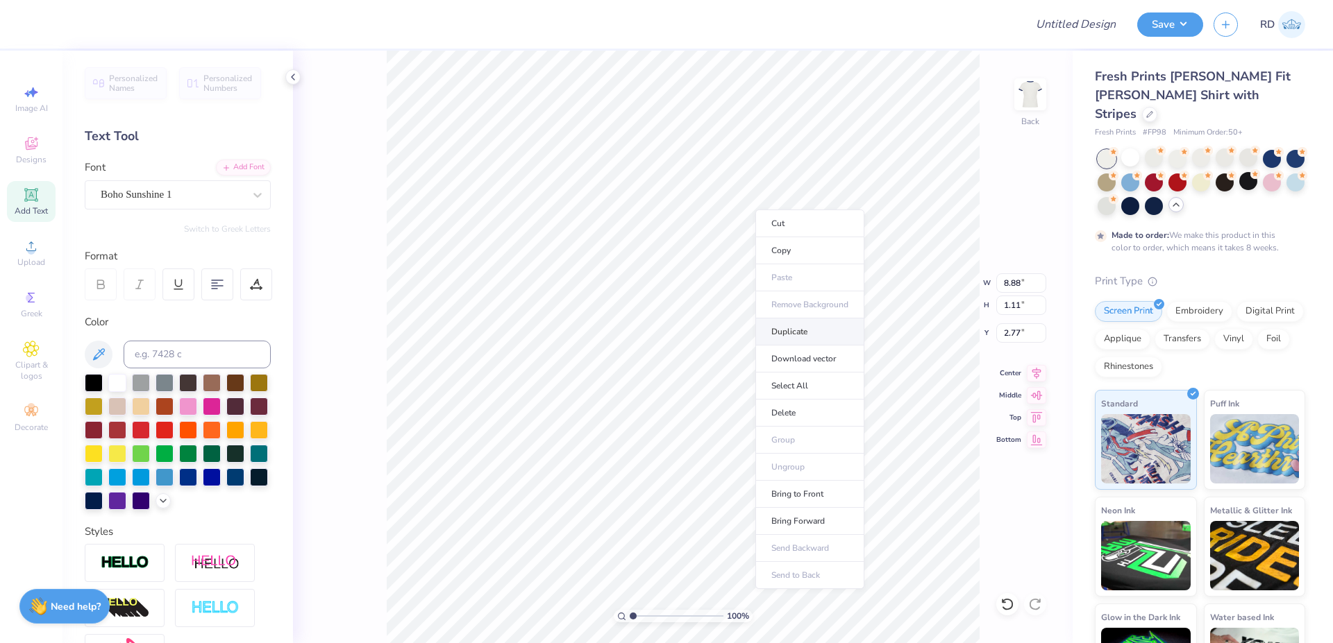
click at [765, 326] on li "Duplicate" at bounding box center [809, 332] width 109 height 27
type input "3.77"
click at [238, 161] on div "Add Font" at bounding box center [243, 166] width 55 height 16
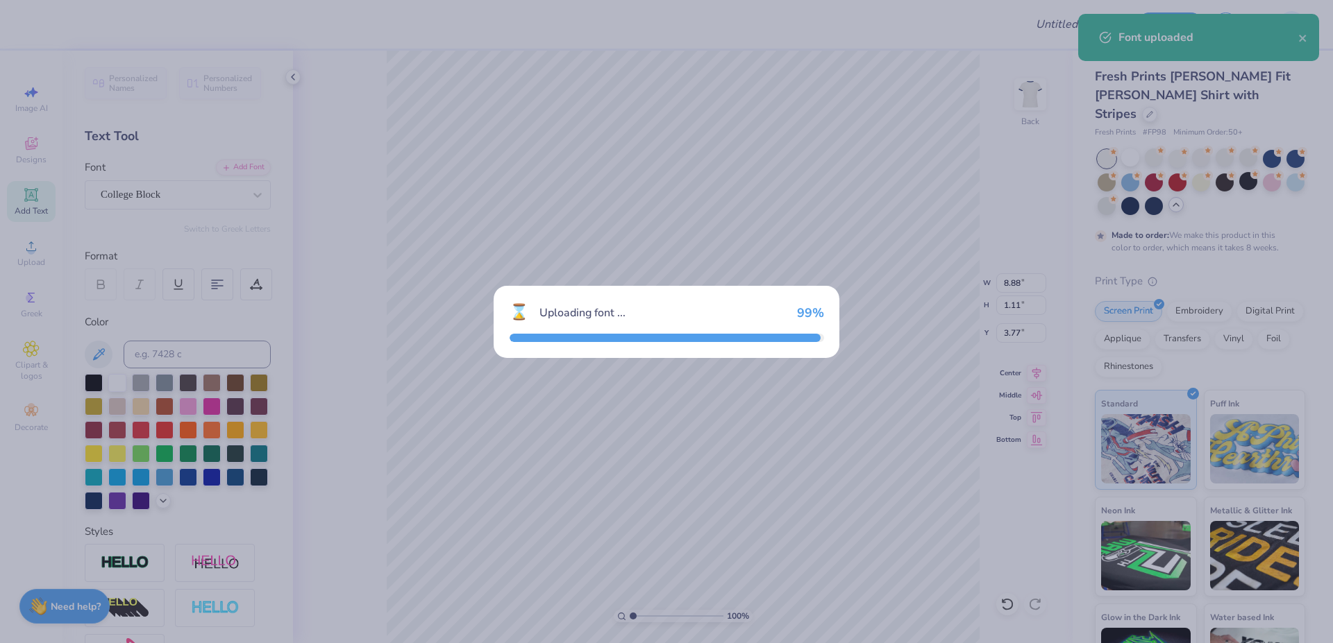
type input "8.74"
type input "0.79"
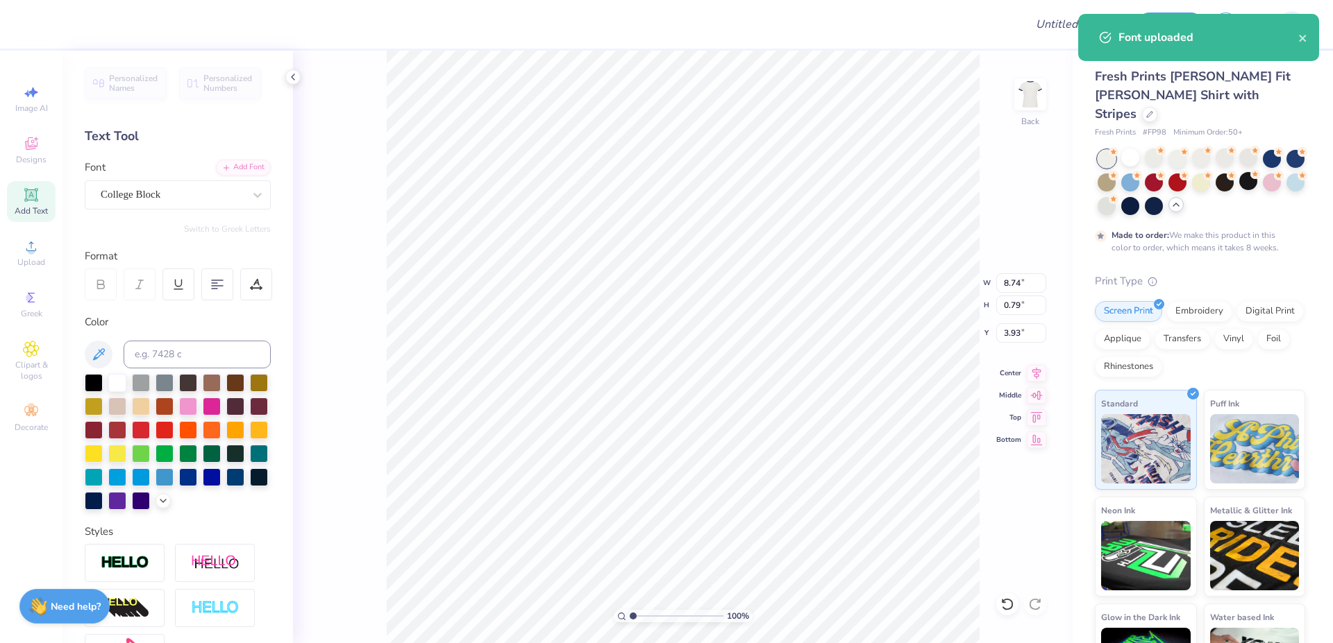
type input "8.55"
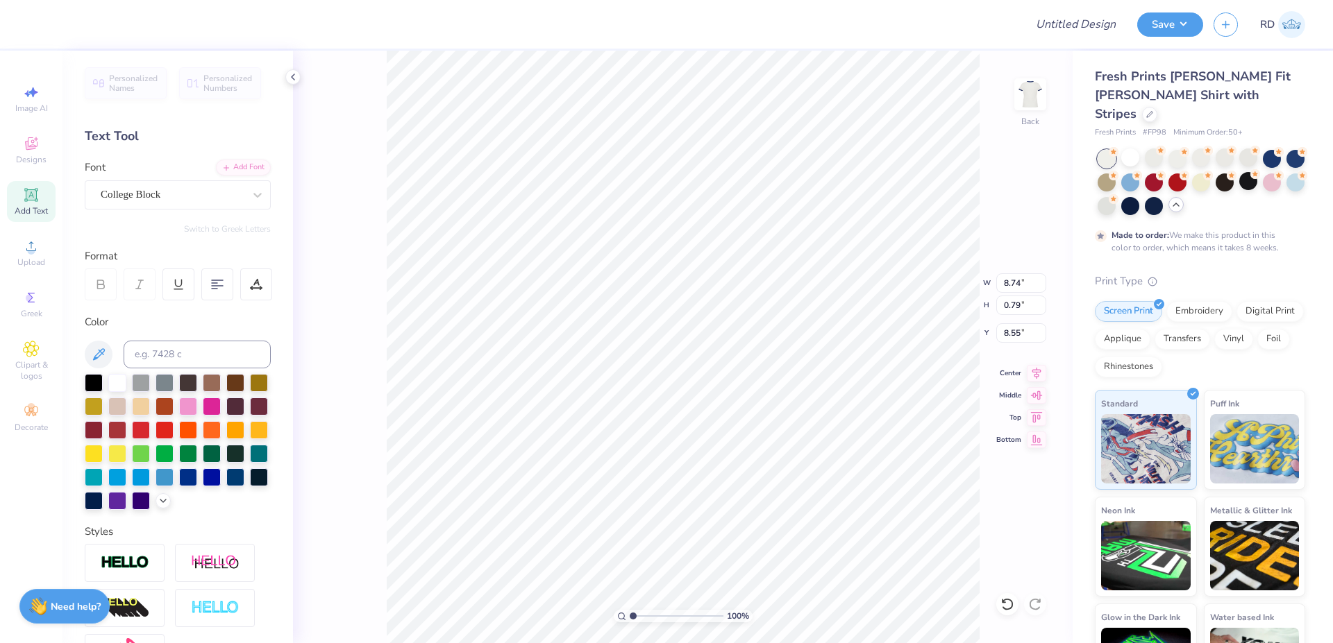
scroll to position [0, 3]
type textarea "GAME"
click at [263, 285] on div at bounding box center [256, 285] width 32 height 32
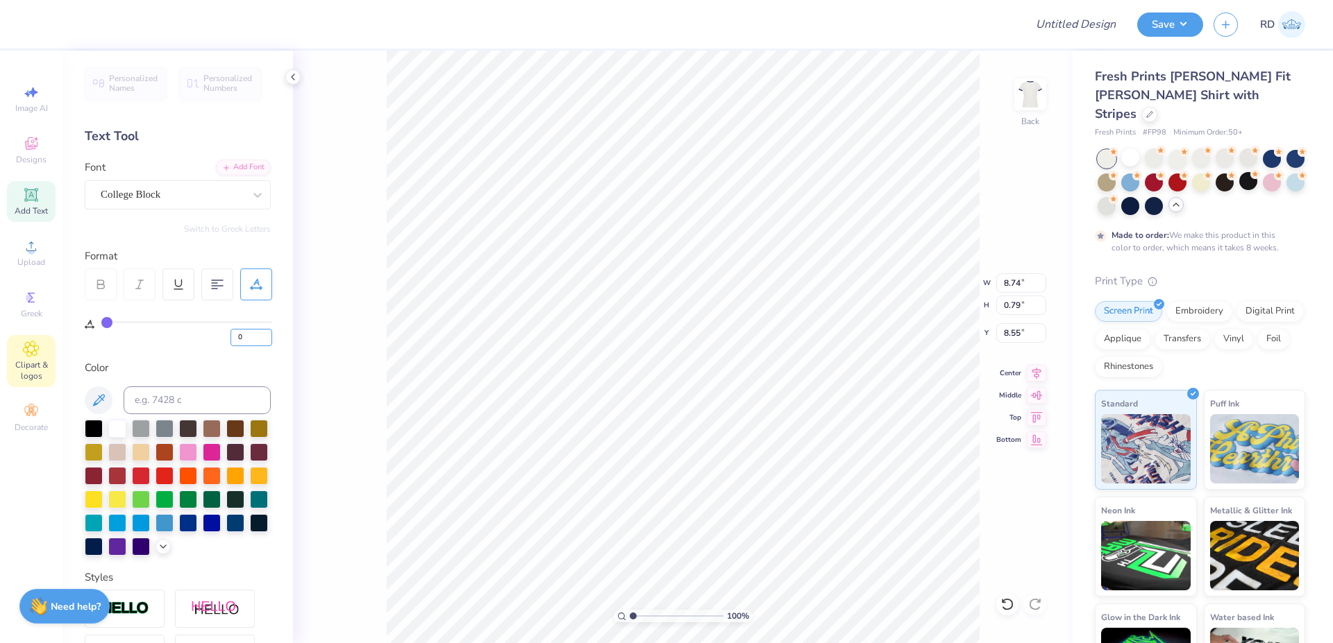
drag, startPoint x: 247, startPoint y: 337, endPoint x: 8, endPoint y: 342, distance: 239.5
click at [230, 337] on input "0" at bounding box center [251, 337] width 42 height 17
type input "5"
click at [765, 275] on input "8.74" at bounding box center [1021, 282] width 50 height 19
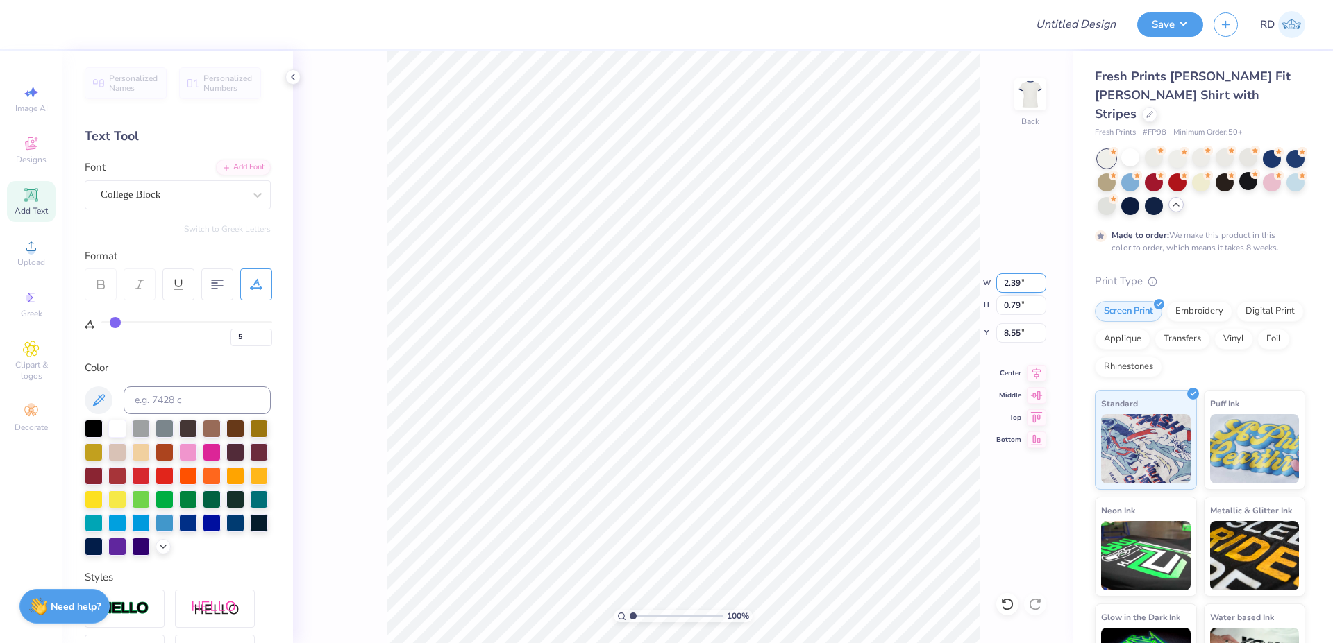
paste input "4.21"
type input "4.21"
type input "1.39"
type input "8.25"
click at [662, 584] on input "range" at bounding box center [677, 616] width 94 height 12
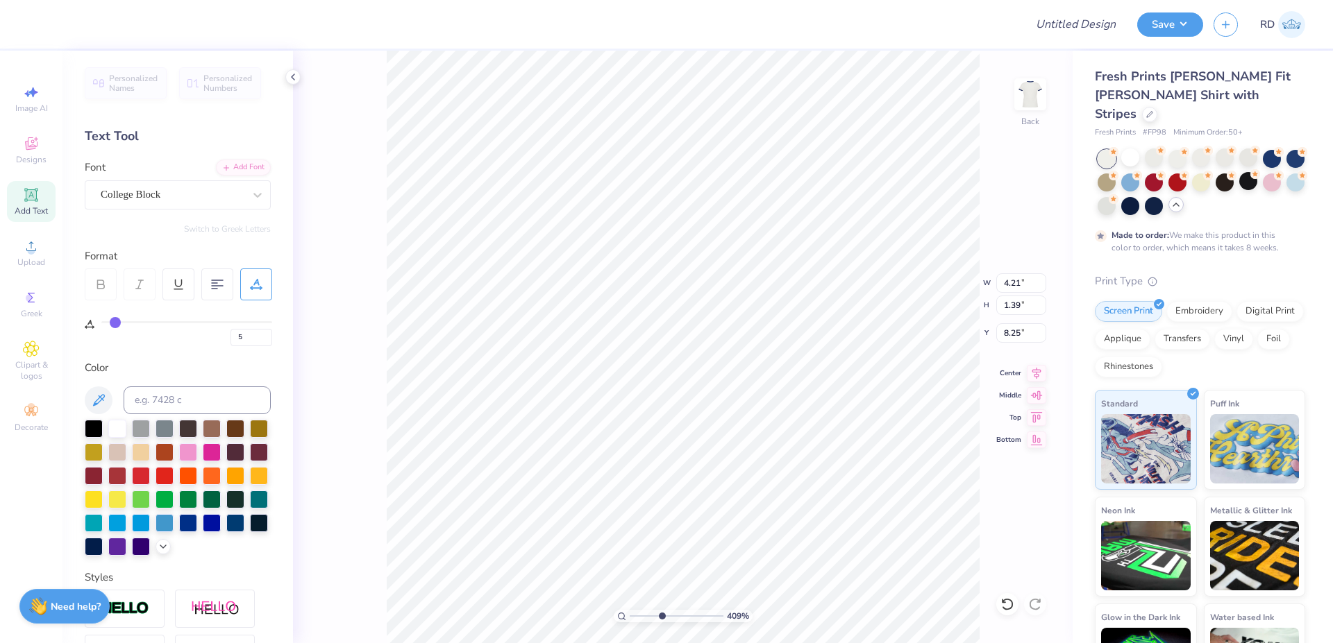
type input "4.09"
click at [765, 379] on li "Duplicate" at bounding box center [831, 382] width 109 height 27
type input "9.96"
type textarea "DAY"
type input "8.41"
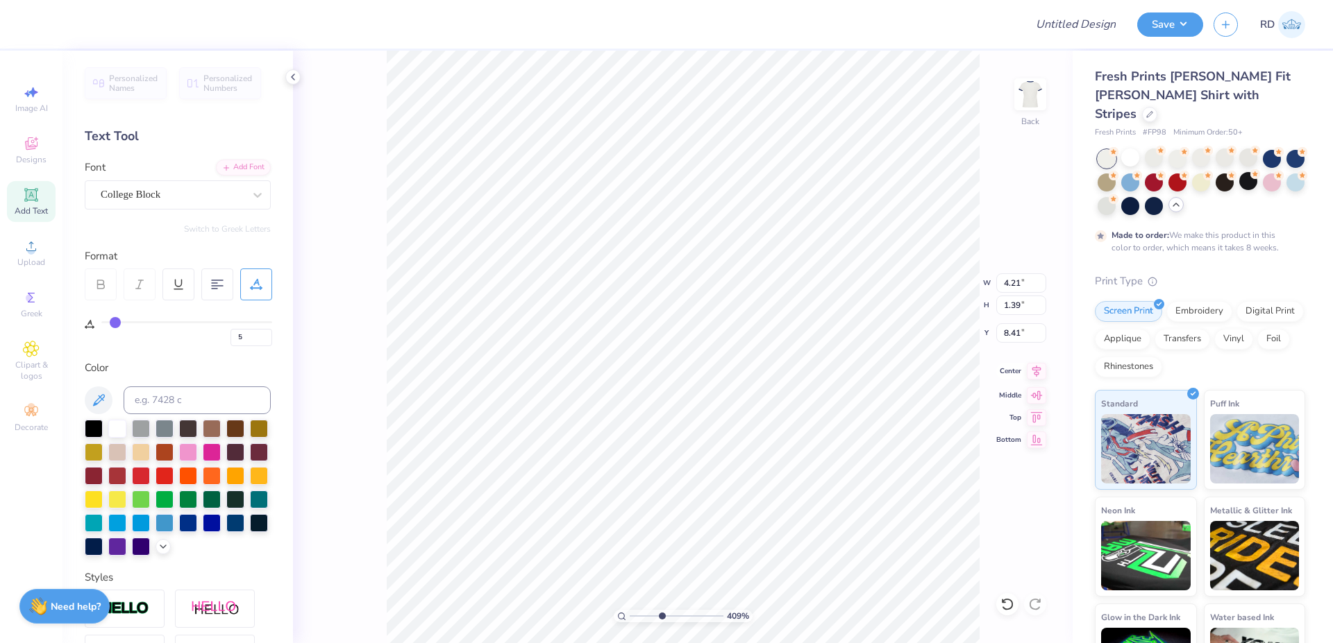
click at [765, 372] on icon at bounding box center [1036, 371] width 19 height 17
click at [648, 584] on input "range" at bounding box center [677, 616] width 94 height 12
type input "2.68"
type input "2.85"
type input "10.00"
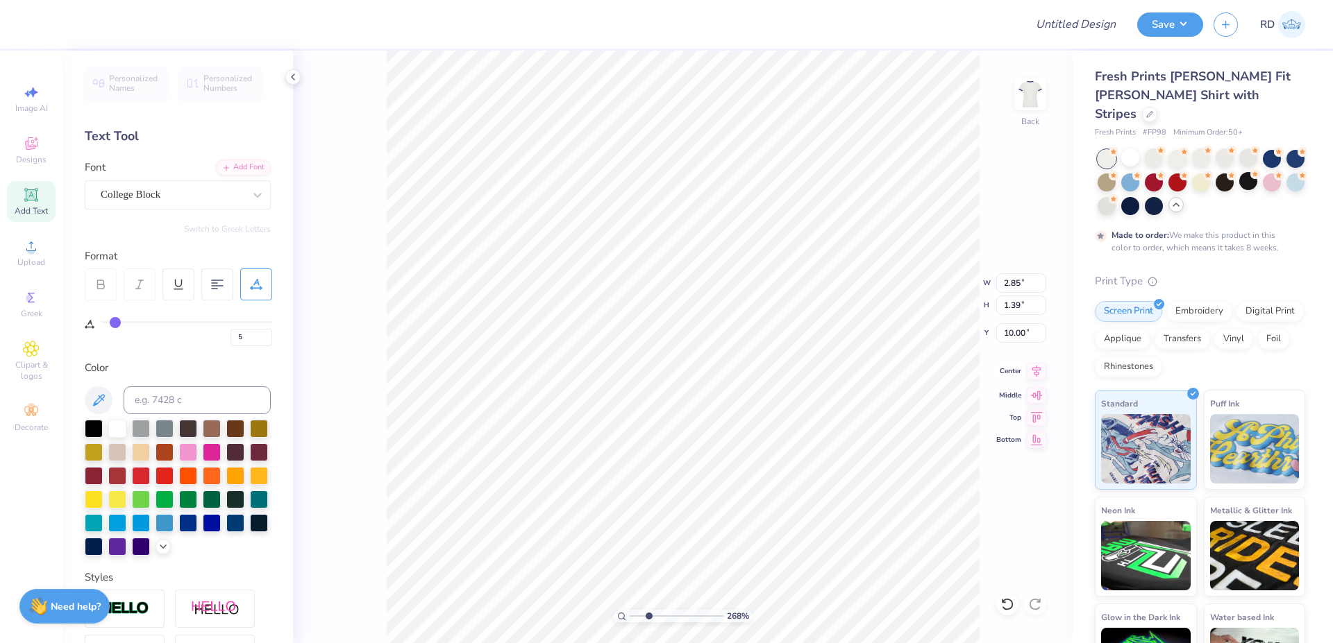
click at [765, 374] on icon at bounding box center [1036, 371] width 19 height 17
type input "4.21"
type input "2.99"
type input "8.41"
type input "10.00"
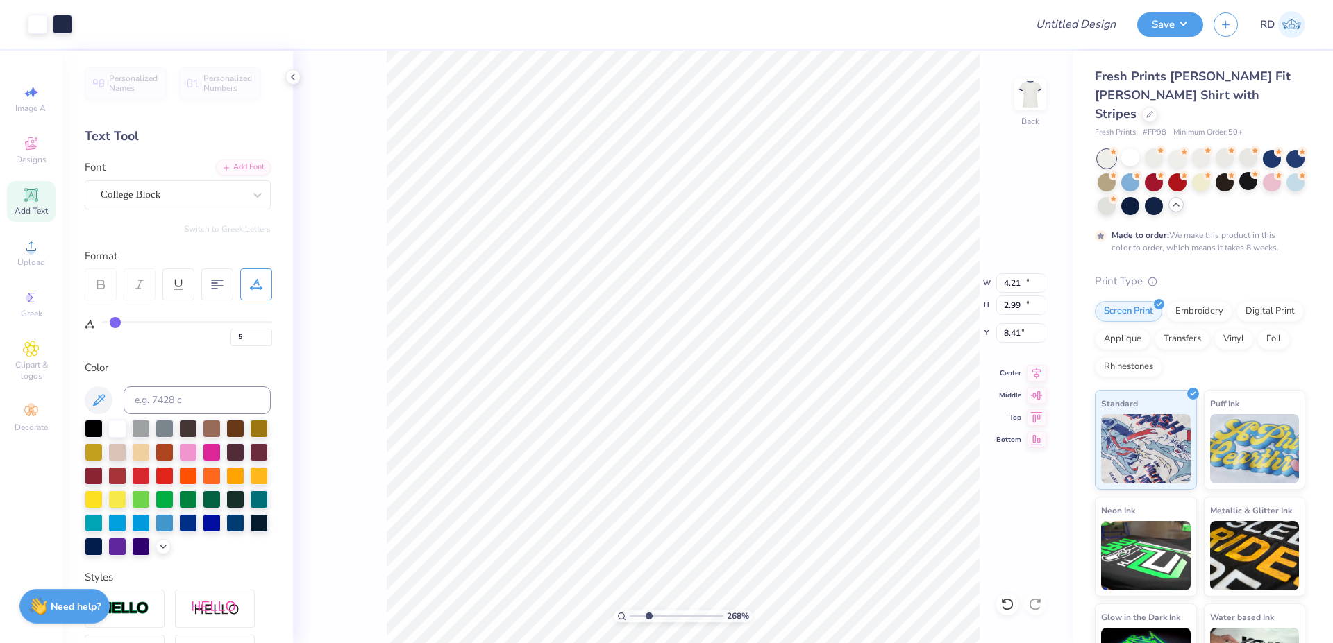
type input "10.34"
type input "4.83"
type input "4.21"
type input "1.39"
type input "8.41"
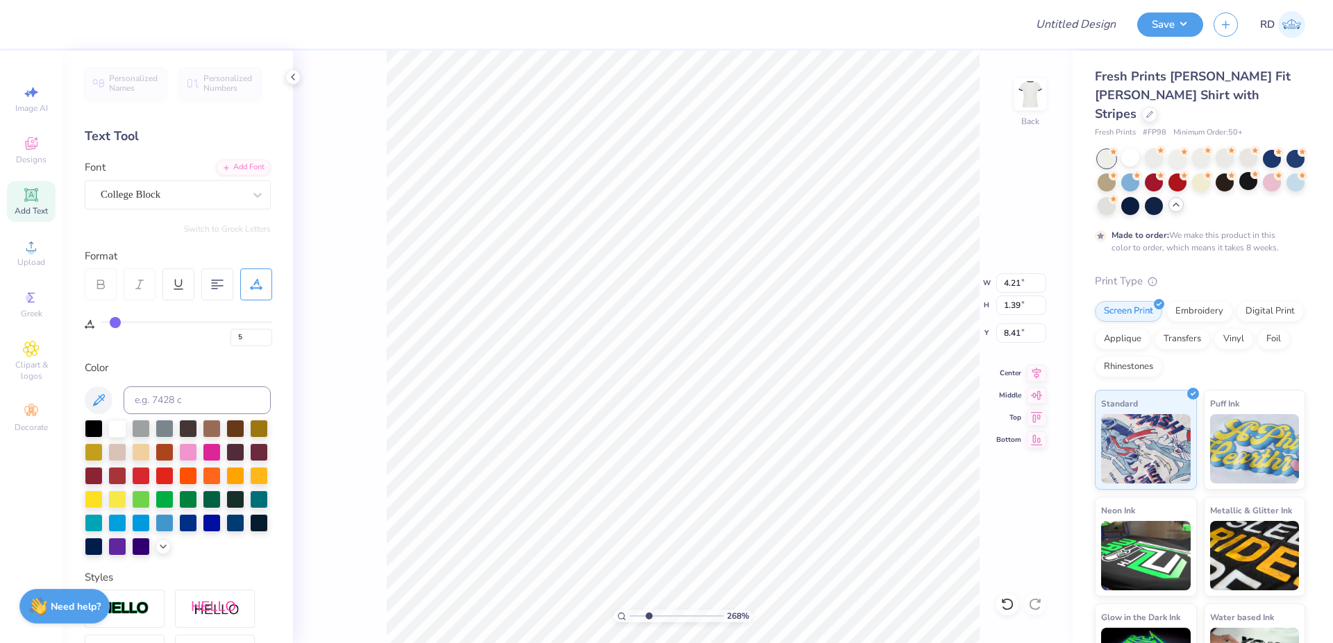
type input "2.99"
type input "8.45"
drag, startPoint x: 644, startPoint y: 616, endPoint x: 613, endPoint y: 616, distance: 31.2
type input "1"
click at [630, 584] on input "range" at bounding box center [677, 616] width 94 height 12
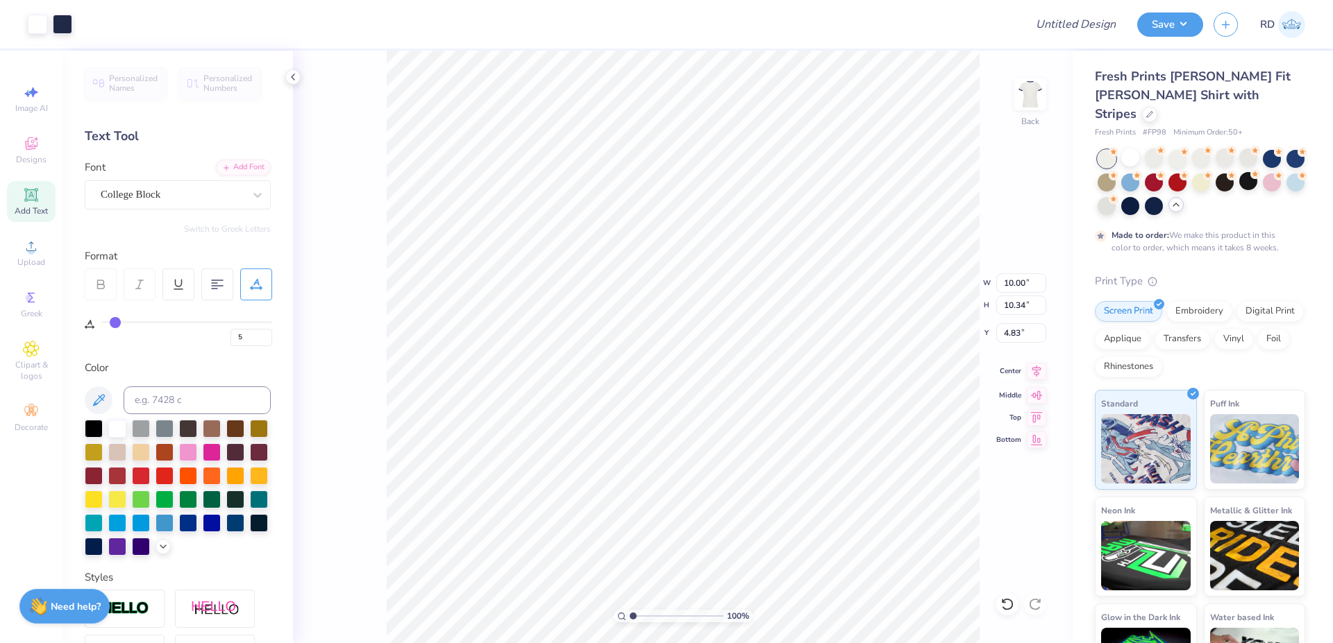
click at [765, 373] on icon at bounding box center [1036, 371] width 19 height 17
type input "0"
type input "3.72"
click at [765, 372] on icon at bounding box center [1036, 371] width 19 height 17
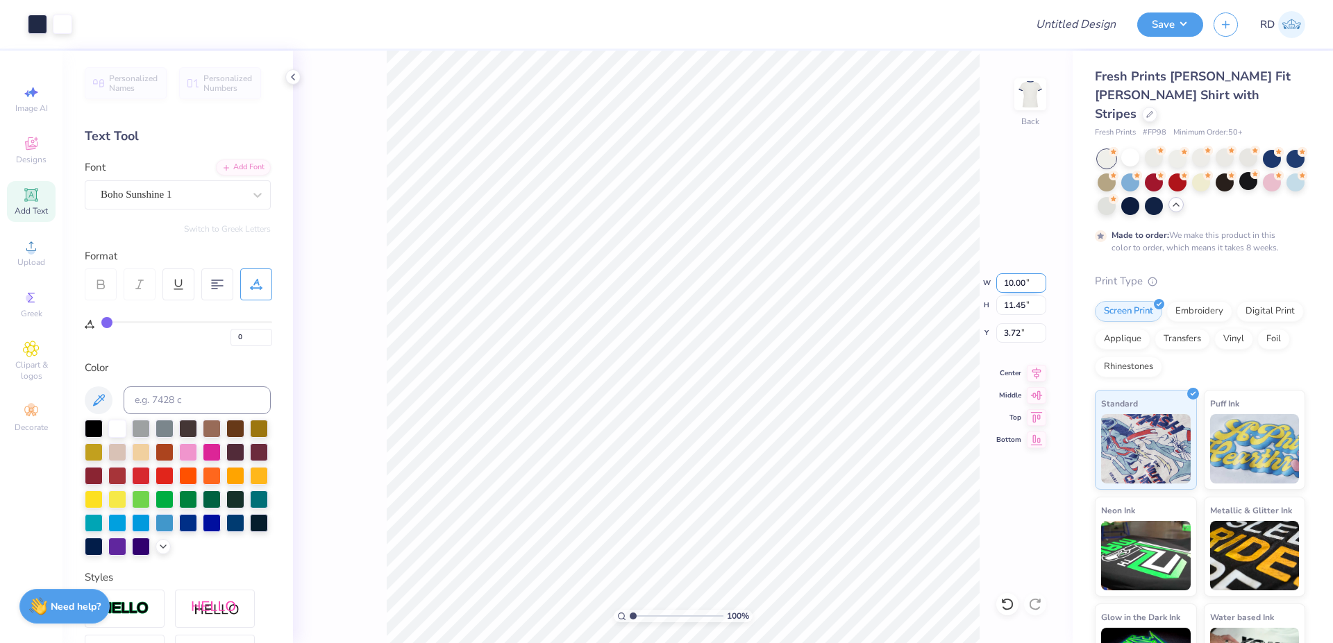
click at [765, 277] on input "10.00" at bounding box center [1021, 282] width 50 height 19
type input "8.00"
type input "9.16"
click at [765, 328] on input "4.87" at bounding box center [1021, 332] width 50 height 19
type input "2.00"
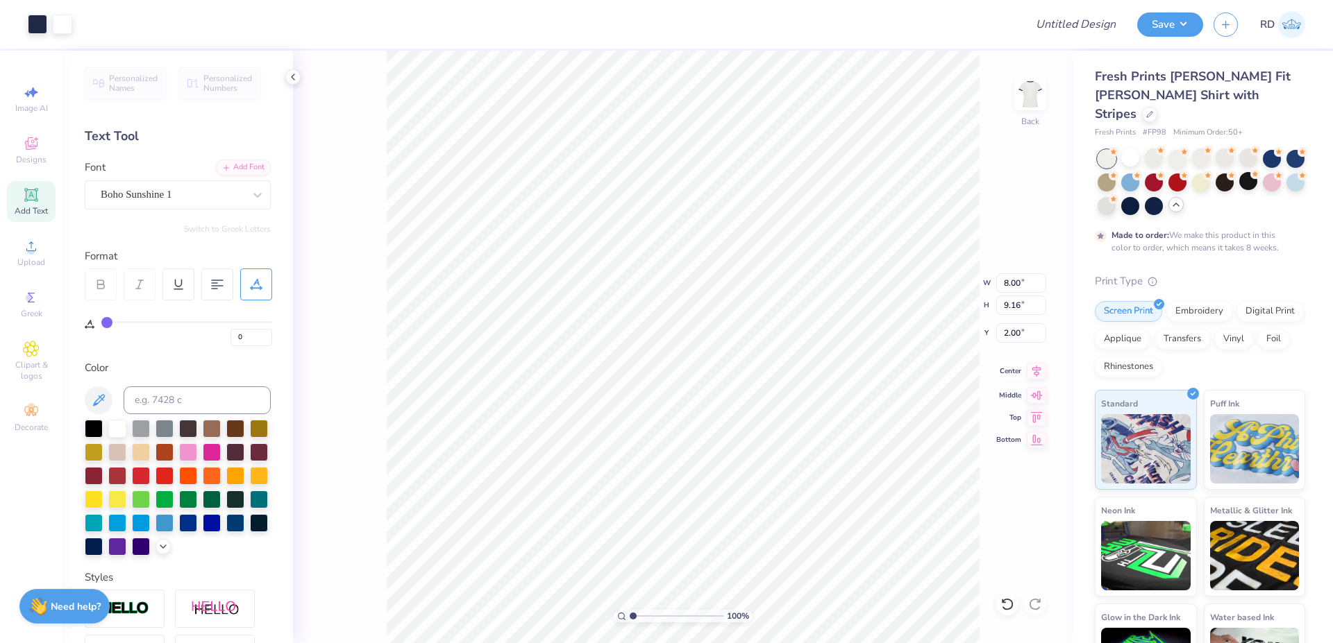
click at [765, 373] on icon at bounding box center [1036, 371] width 19 height 17
click at [765, 26] on input "Design Title" at bounding box center [1059, 24] width 136 height 28
paste input "FPS239769"
type input "FPS239769"
click at [765, 17] on button "Save" at bounding box center [1170, 22] width 66 height 24
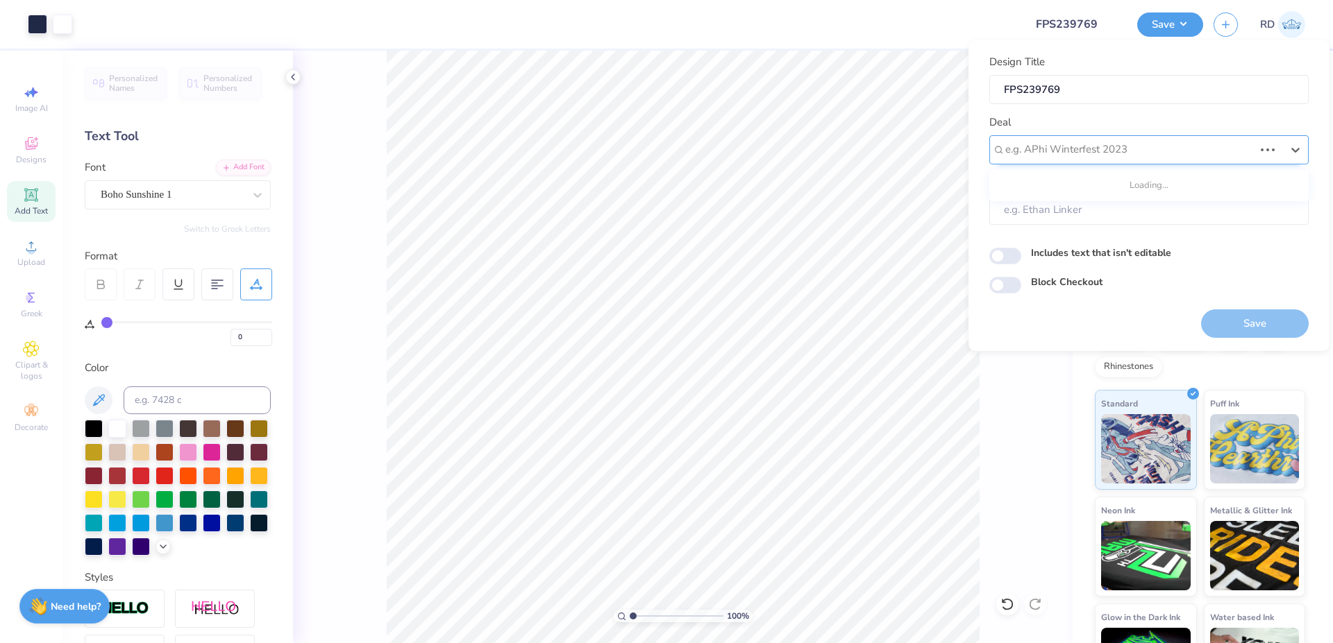
click at [765, 144] on div at bounding box center [1129, 149] width 249 height 19
click at [765, 188] on div "Design Tool Gallery" at bounding box center [1149, 187] width 308 height 23
type input "gallery"
type input "Design Tool Gallery User"
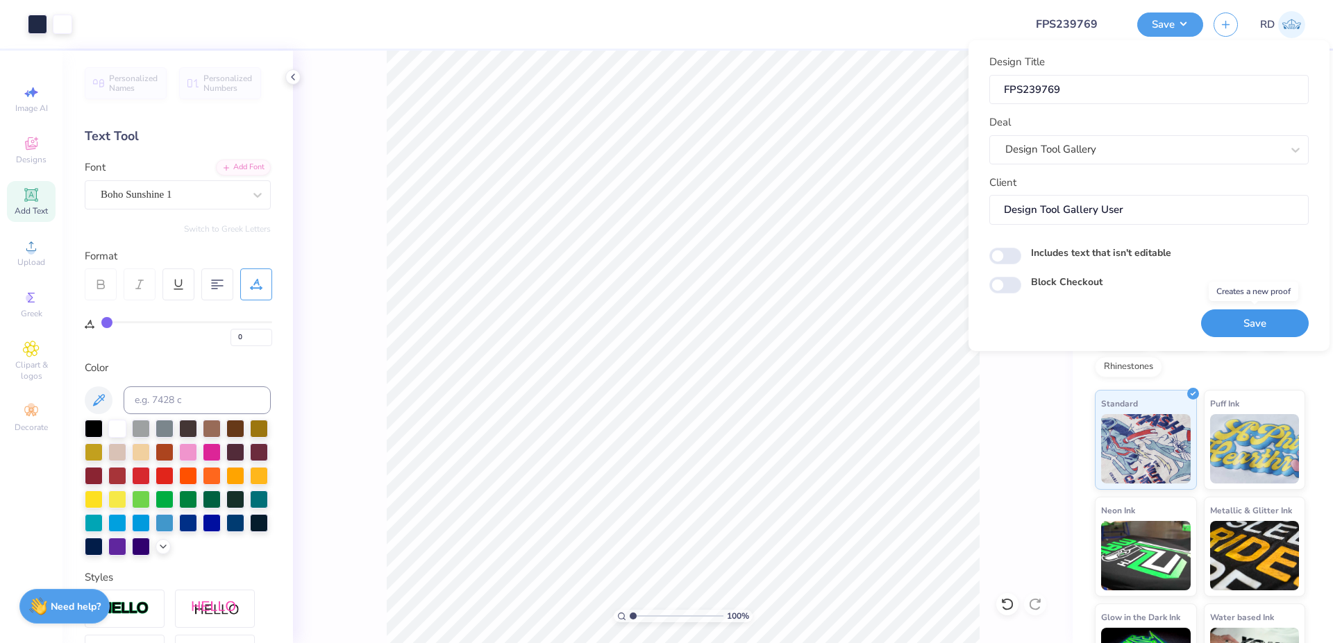
click at [765, 321] on button "Save" at bounding box center [1255, 324] width 108 height 28
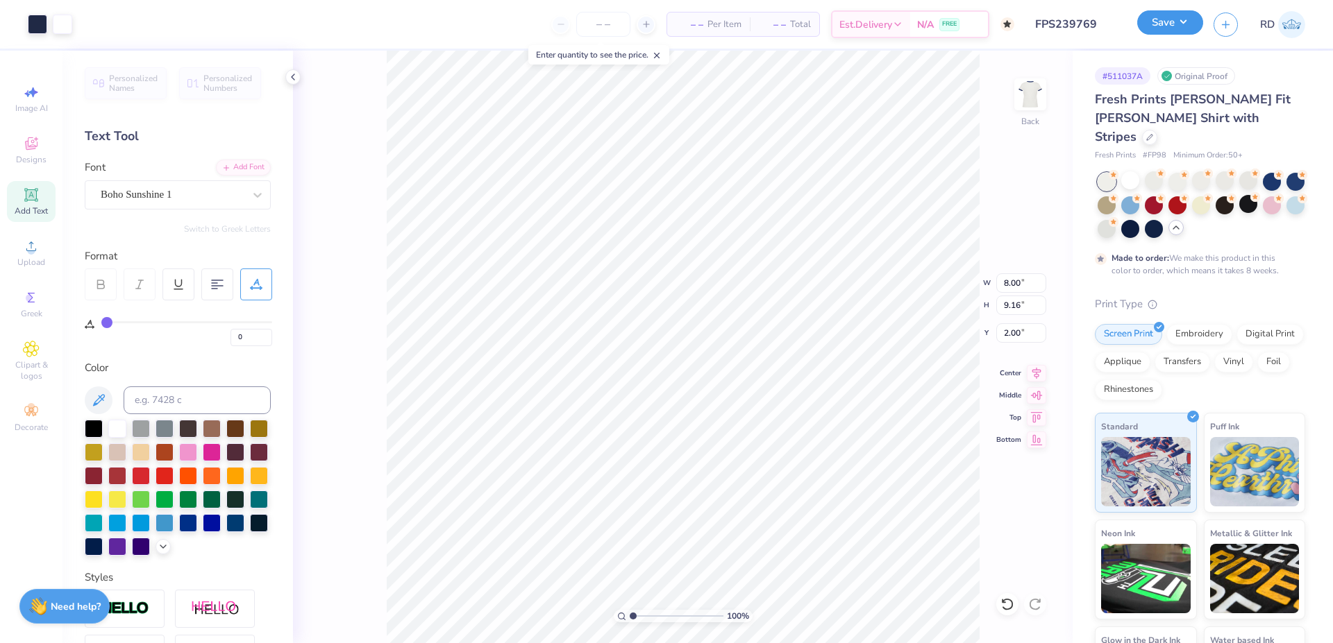
click at [765, 26] on button "Save" at bounding box center [1170, 22] width 66 height 24
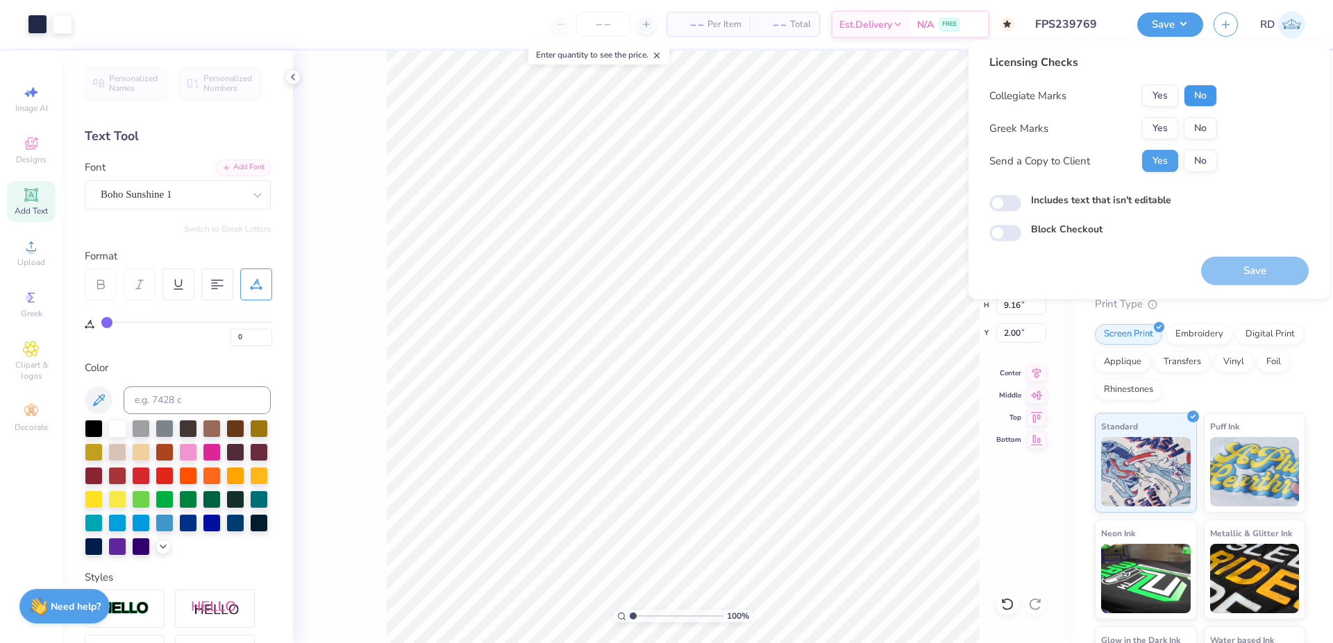
click at [765, 94] on button "No" at bounding box center [1199, 96] width 33 height 22
click at [765, 128] on button "Yes" at bounding box center [1160, 128] width 36 height 22
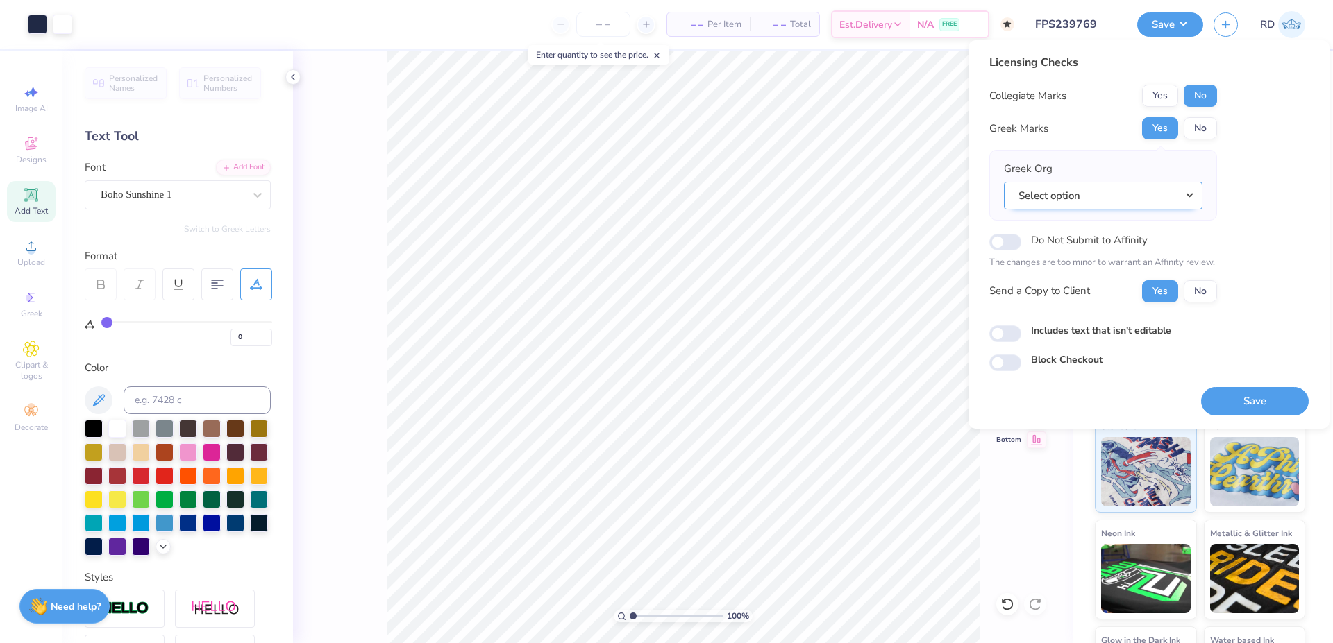
click at [765, 194] on button "Select option" at bounding box center [1103, 196] width 199 height 28
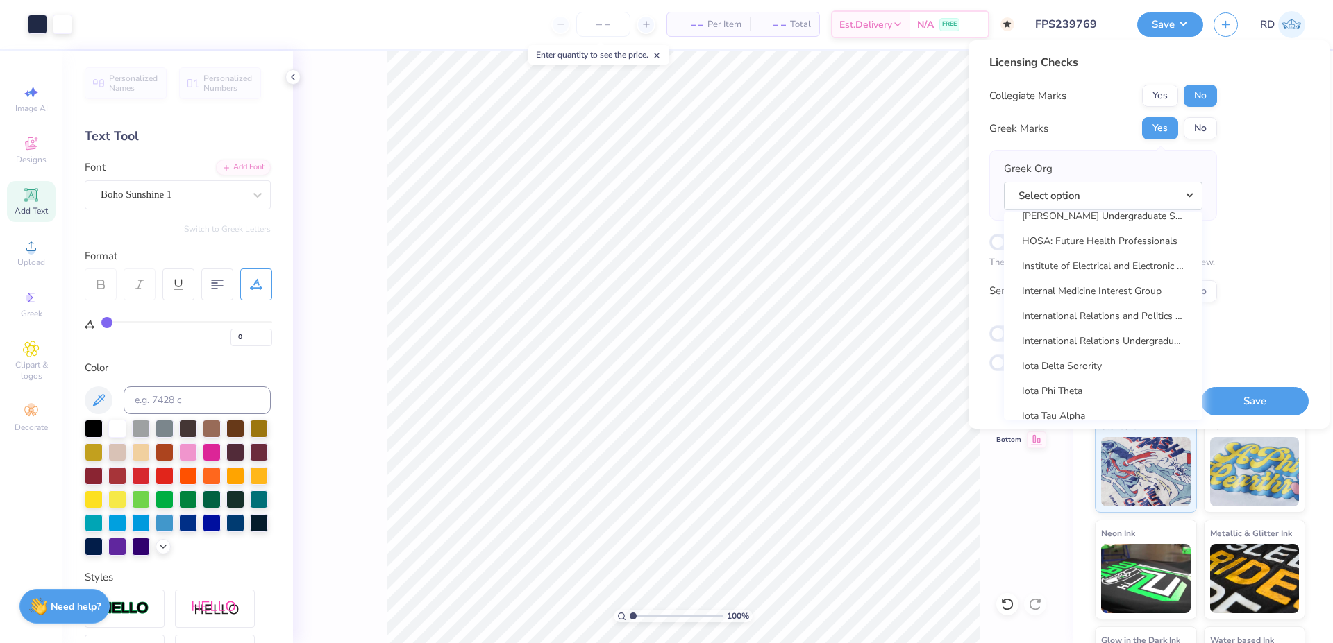
scroll to position [4935, 0]
click at [765, 244] on link "Kappa Alpha Order" at bounding box center [1102, 241] width 187 height 23
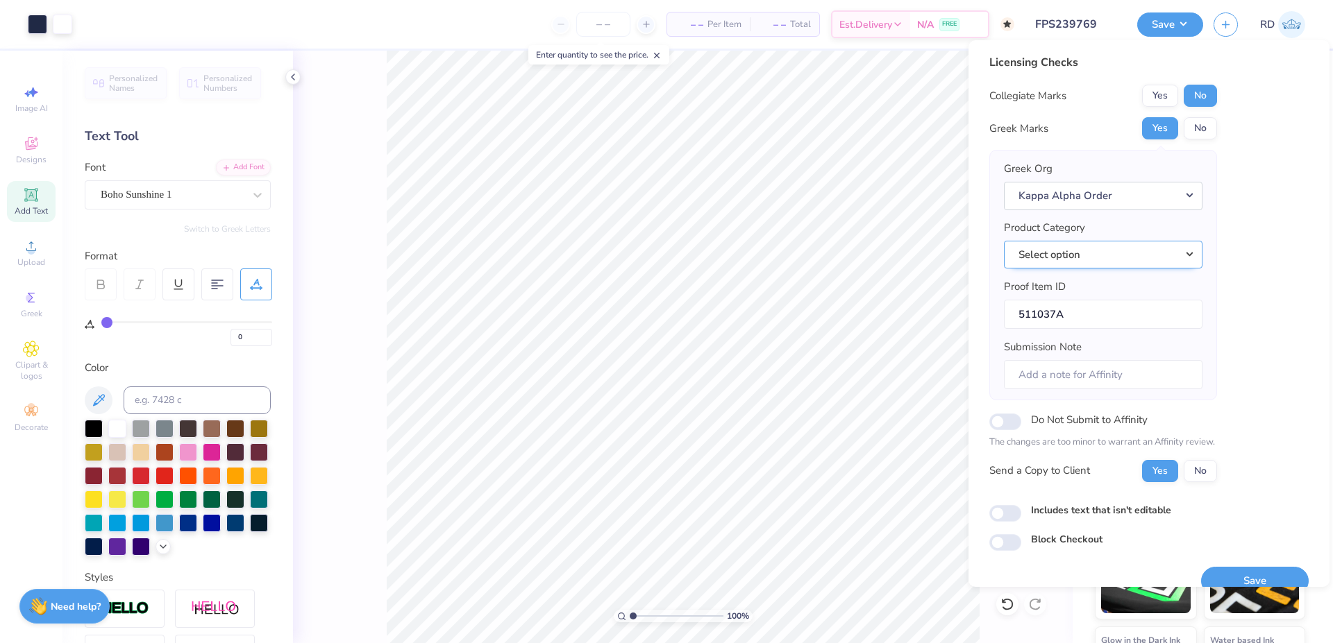
click at [765, 255] on button "Select option" at bounding box center [1103, 255] width 199 height 28
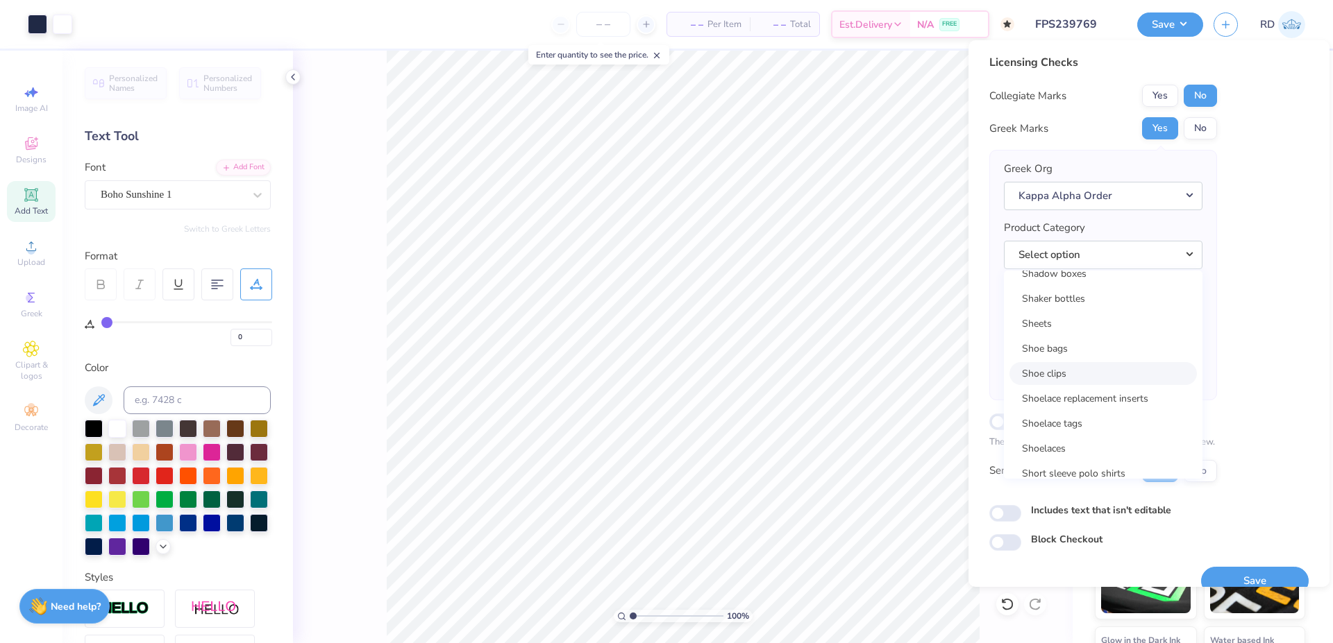
scroll to position [19967, 0]
click at [765, 466] on link "Short sleeve t-shirts" at bounding box center [1102, 461] width 187 height 23
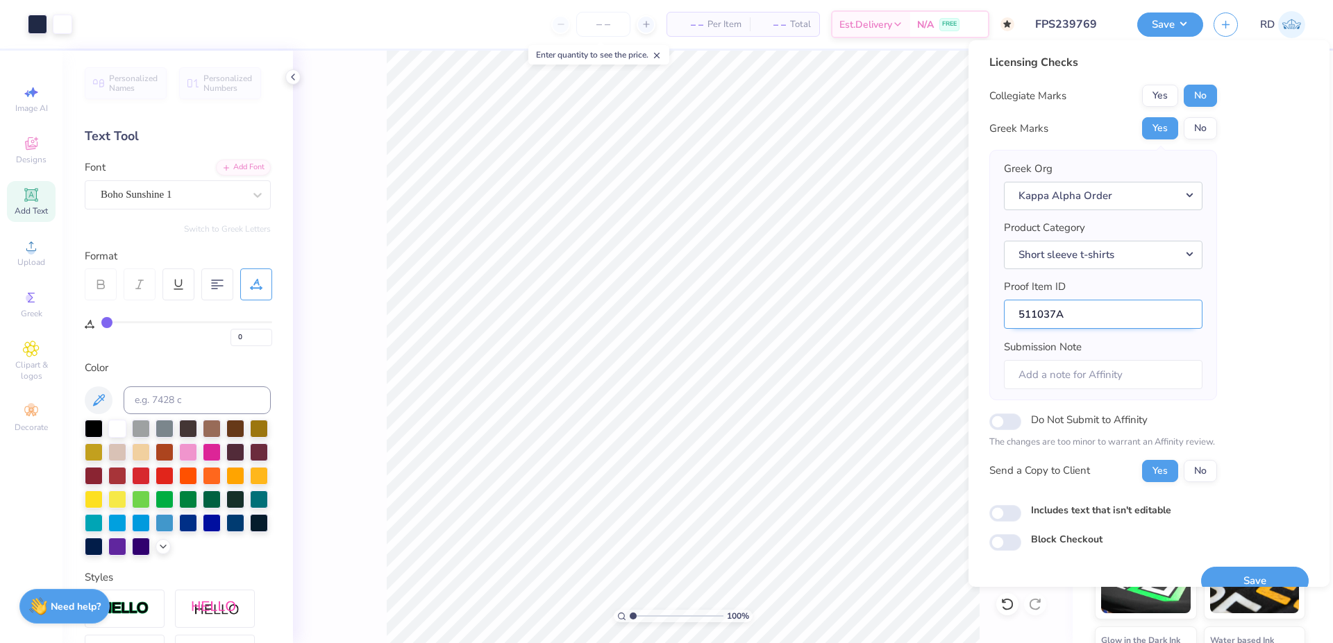
drag, startPoint x: 1054, startPoint y: 315, endPoint x: 949, endPoint y: 307, distance: 105.8
click at [765, 307] on input "511037A" at bounding box center [1103, 315] width 199 height 30
click at [765, 572] on button "Save" at bounding box center [1255, 581] width 108 height 28
